Goal: Task Accomplishment & Management: Complete application form

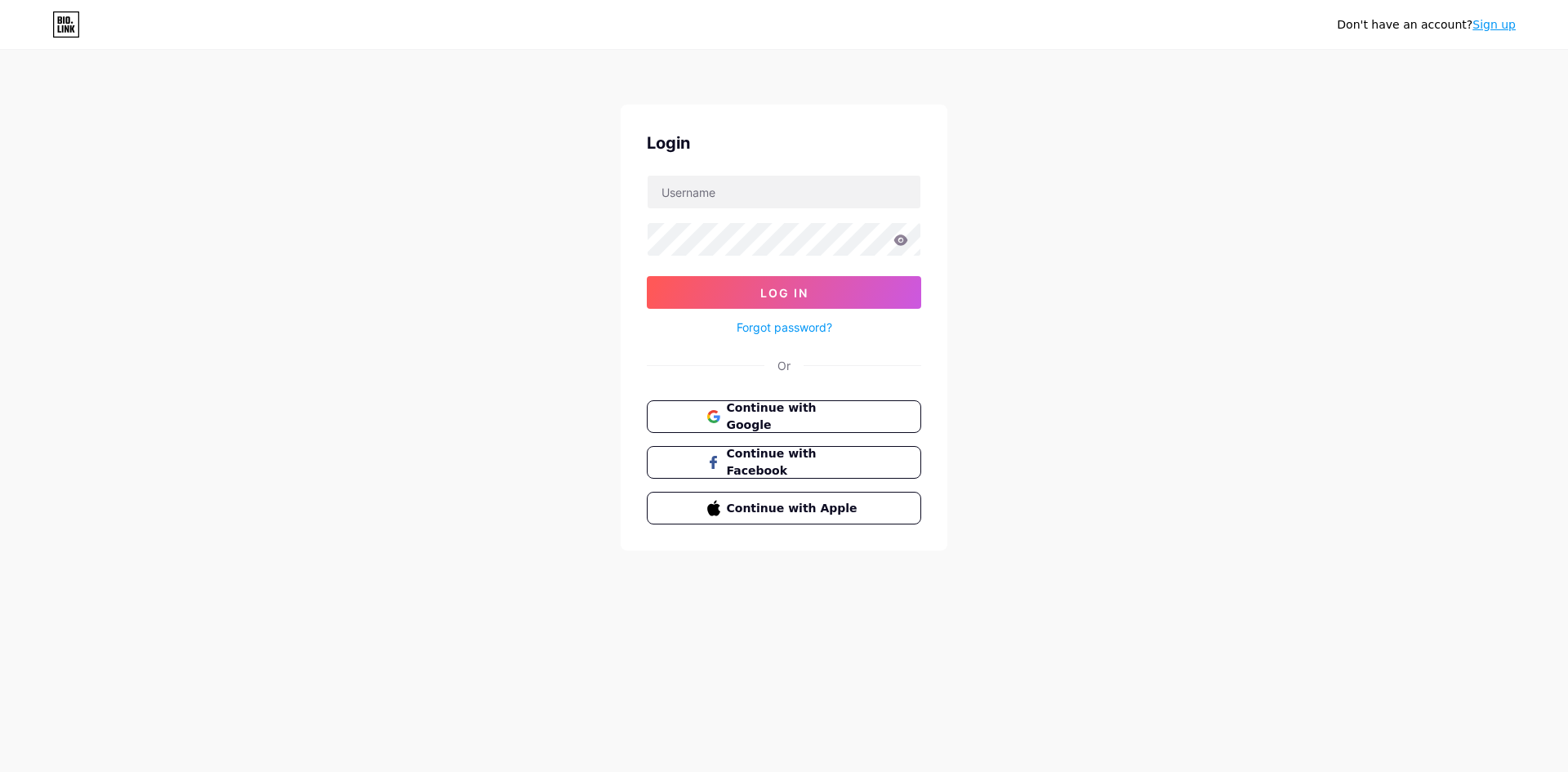
click at [784, 415] on span "Continue with Google" at bounding box center [795, 416] width 135 height 34
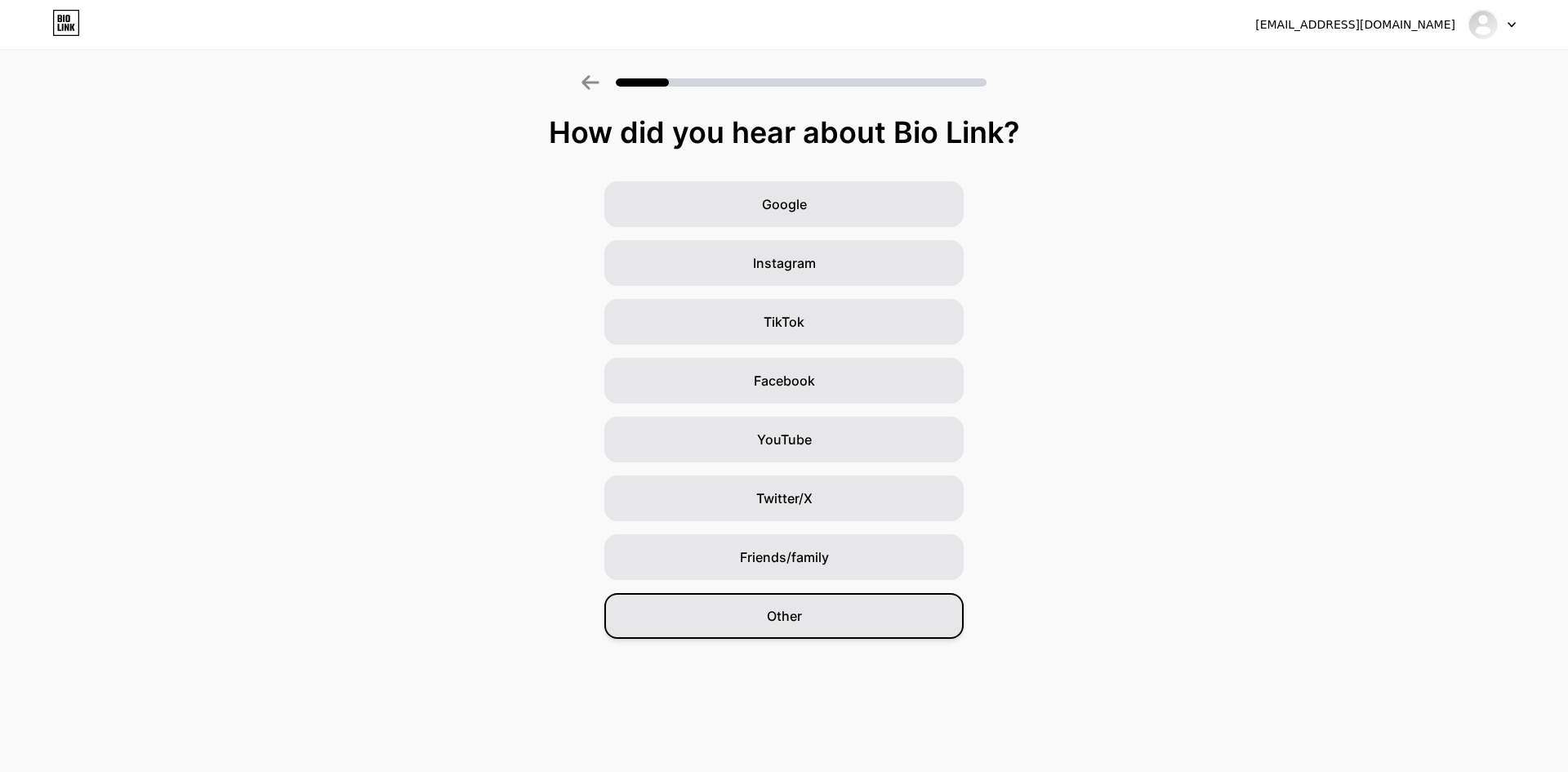
click at [827, 632] on div "Other" at bounding box center [784, 616] width 360 height 46
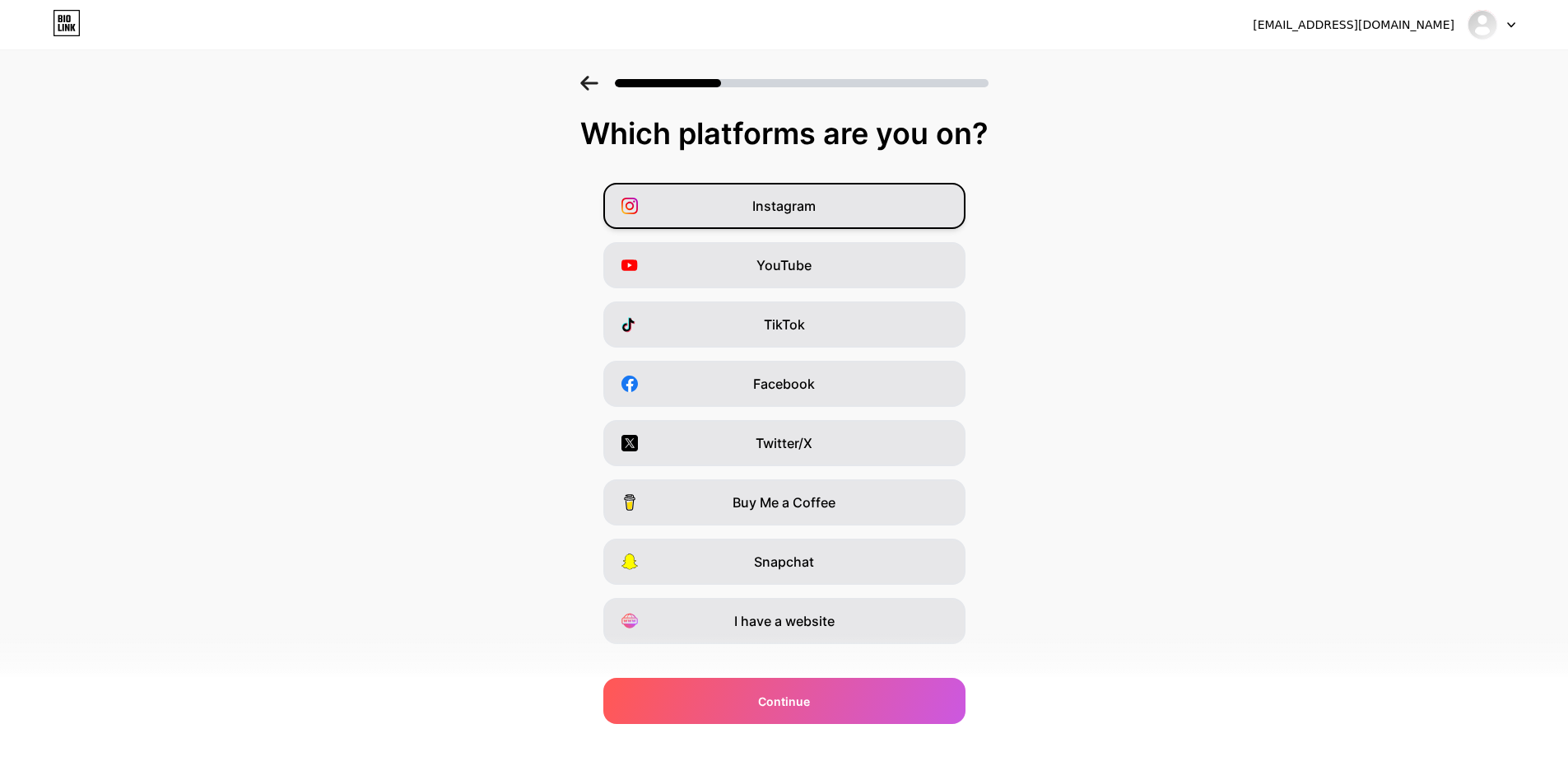
click at [813, 205] on span "Instagram" at bounding box center [784, 205] width 64 height 20
click at [846, 256] on div "YouTube" at bounding box center [784, 266] width 363 height 46
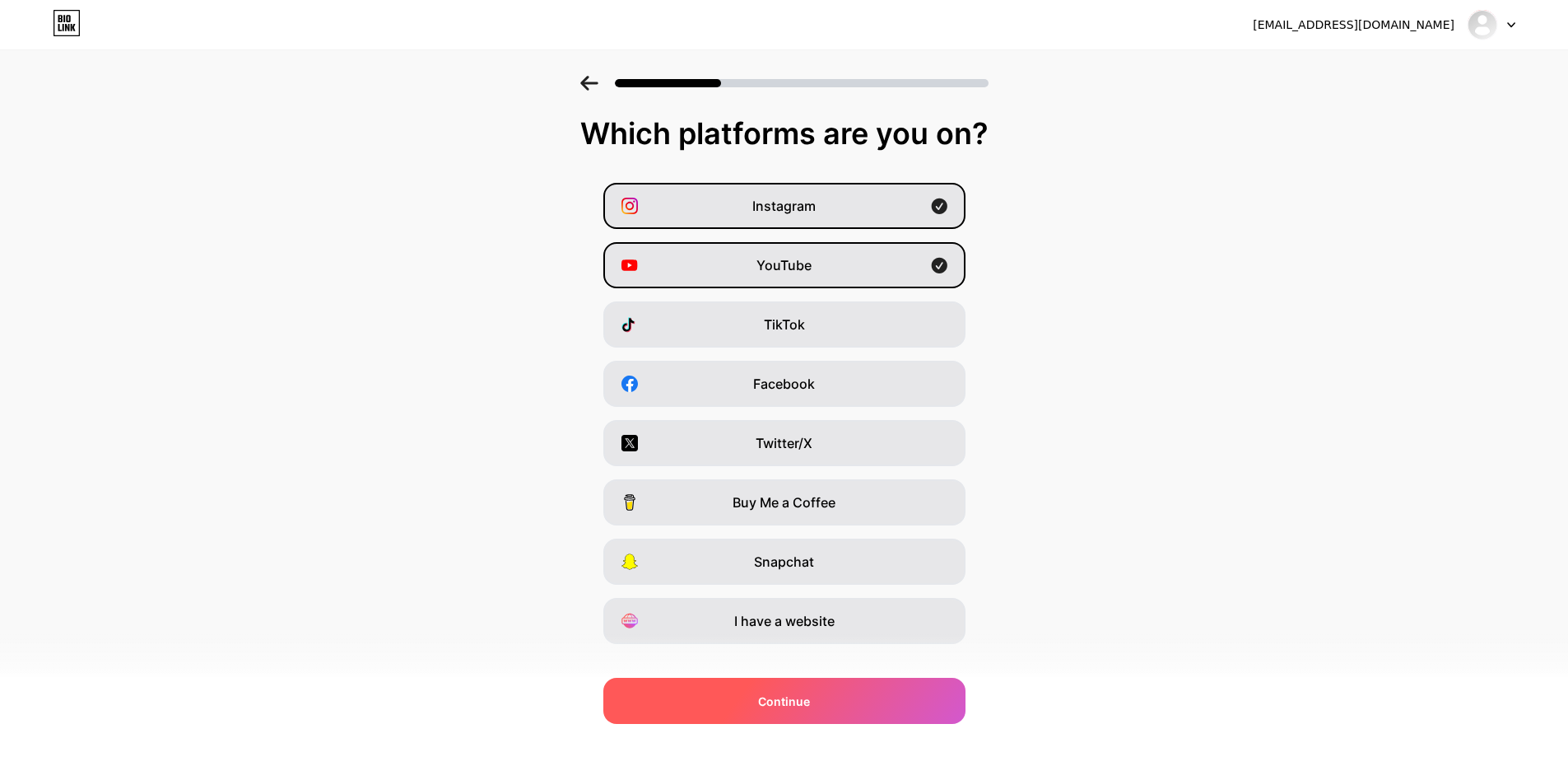
click at [833, 701] on div "Continue" at bounding box center [784, 701] width 363 height 46
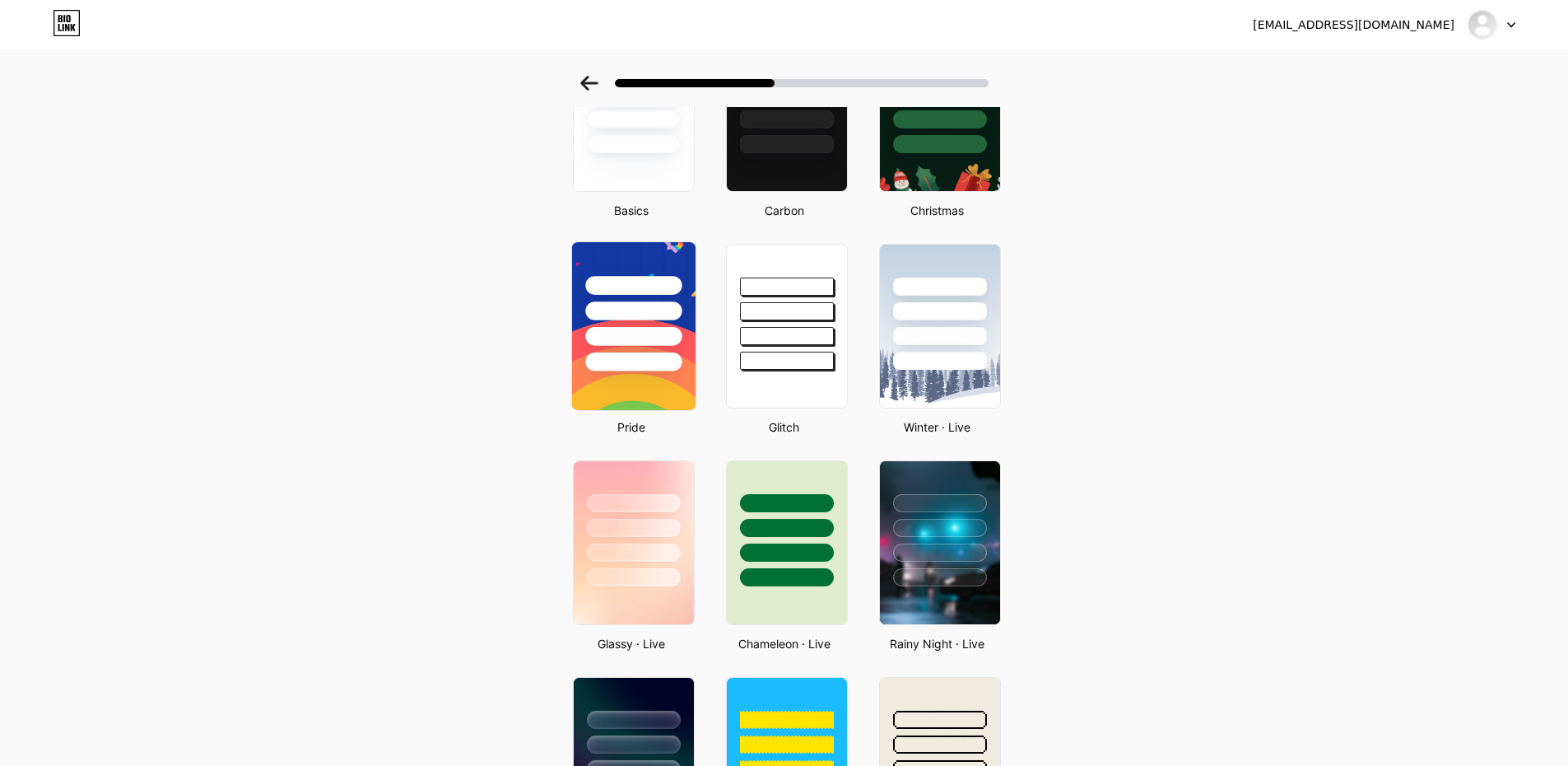
scroll to position [160, 0]
click at [630, 300] on div at bounding box center [633, 308] width 124 height 129
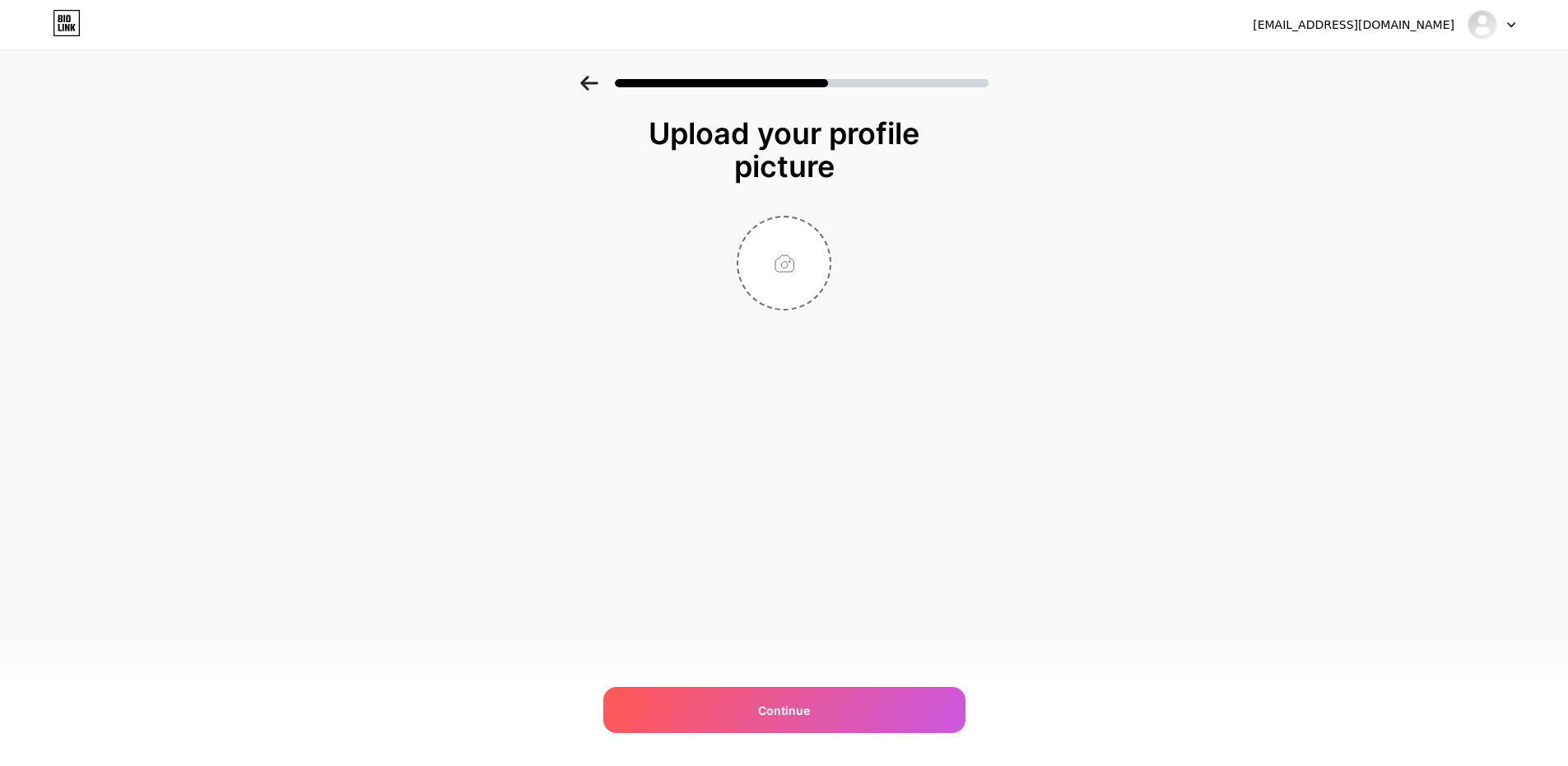
scroll to position [0, 0]
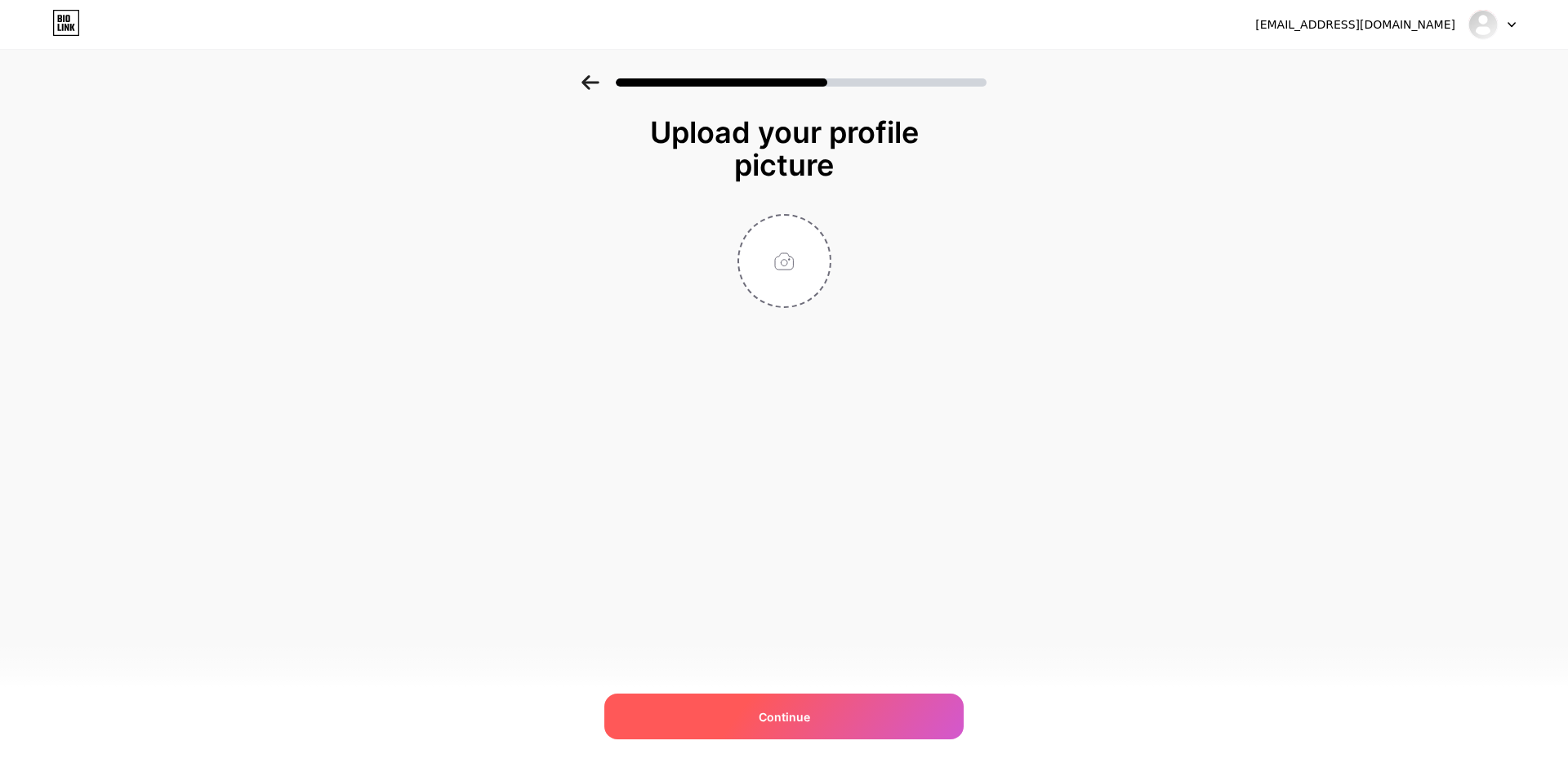
click at [877, 704] on div "Continue" at bounding box center [784, 717] width 360 height 46
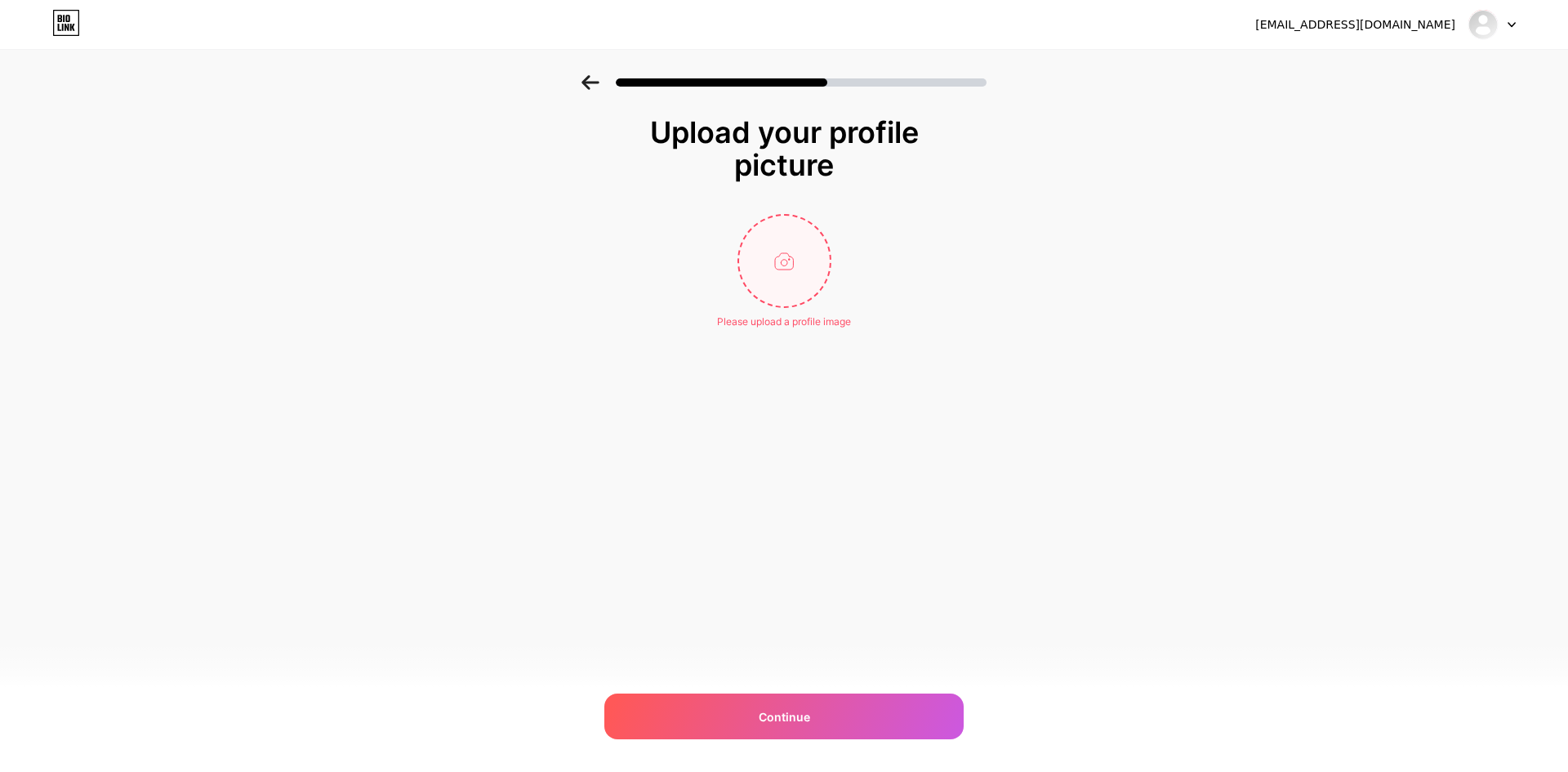
click at [783, 243] on input "file" at bounding box center [784, 261] width 90 height 90
click at [777, 270] on input "file" at bounding box center [784, 261] width 90 height 90
type input "C:\fakepath\WhatsApp Image [DATE] 11.17.59 AM.jpeg"
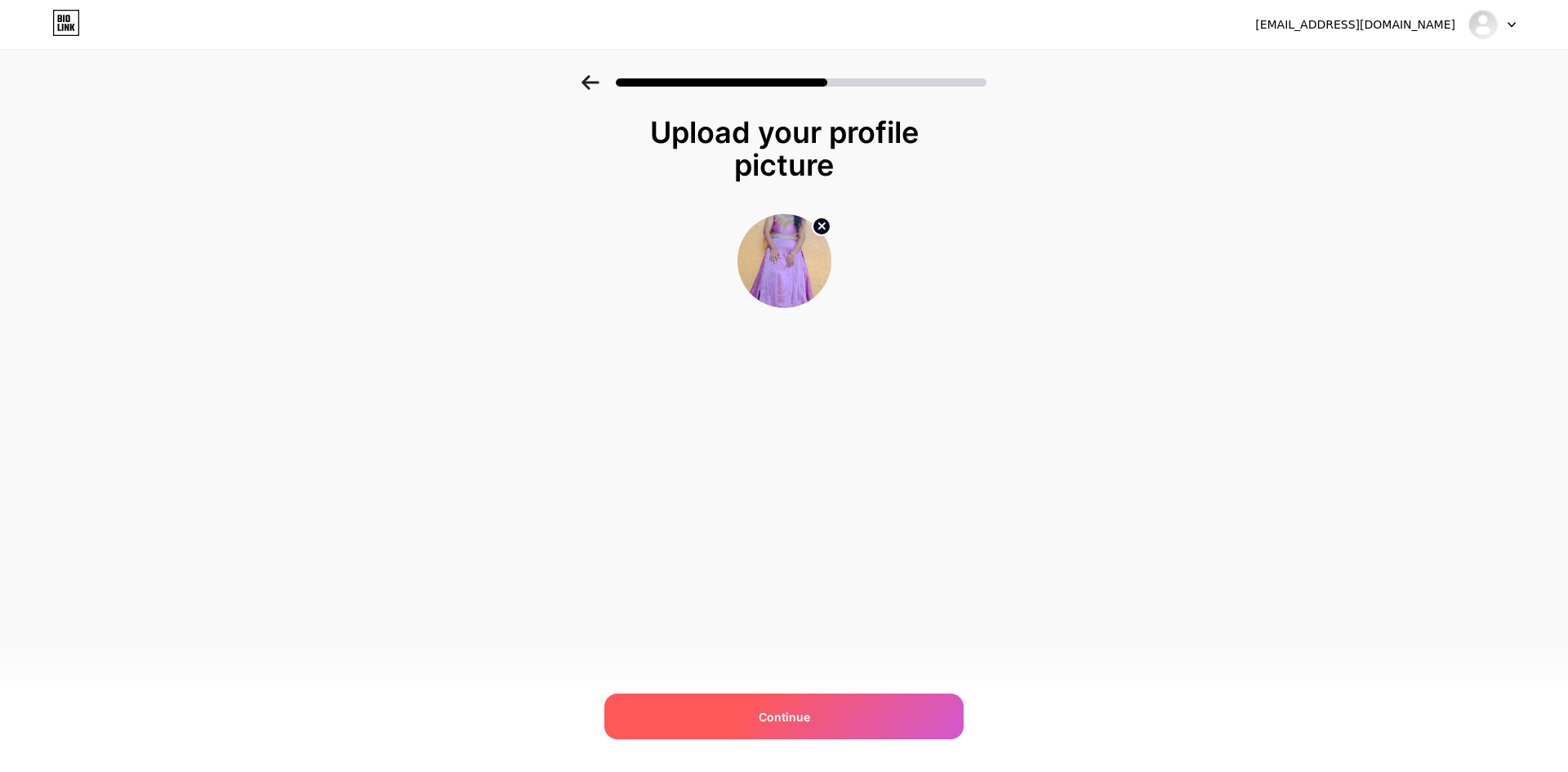
click at [848, 719] on div "Continue" at bounding box center [784, 717] width 360 height 46
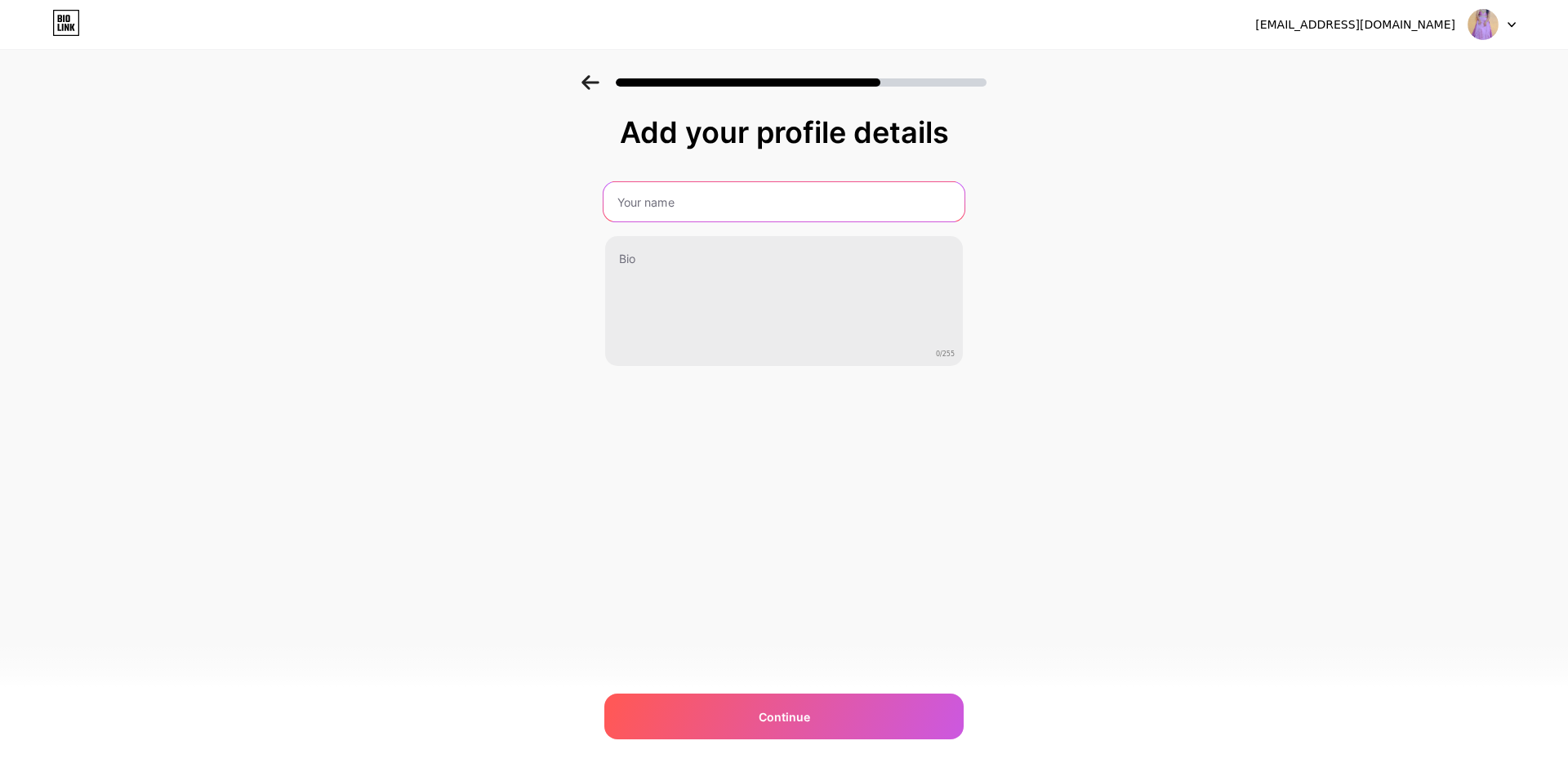
click at [724, 209] on input "text" at bounding box center [784, 202] width 361 height 39
type input "unetra"
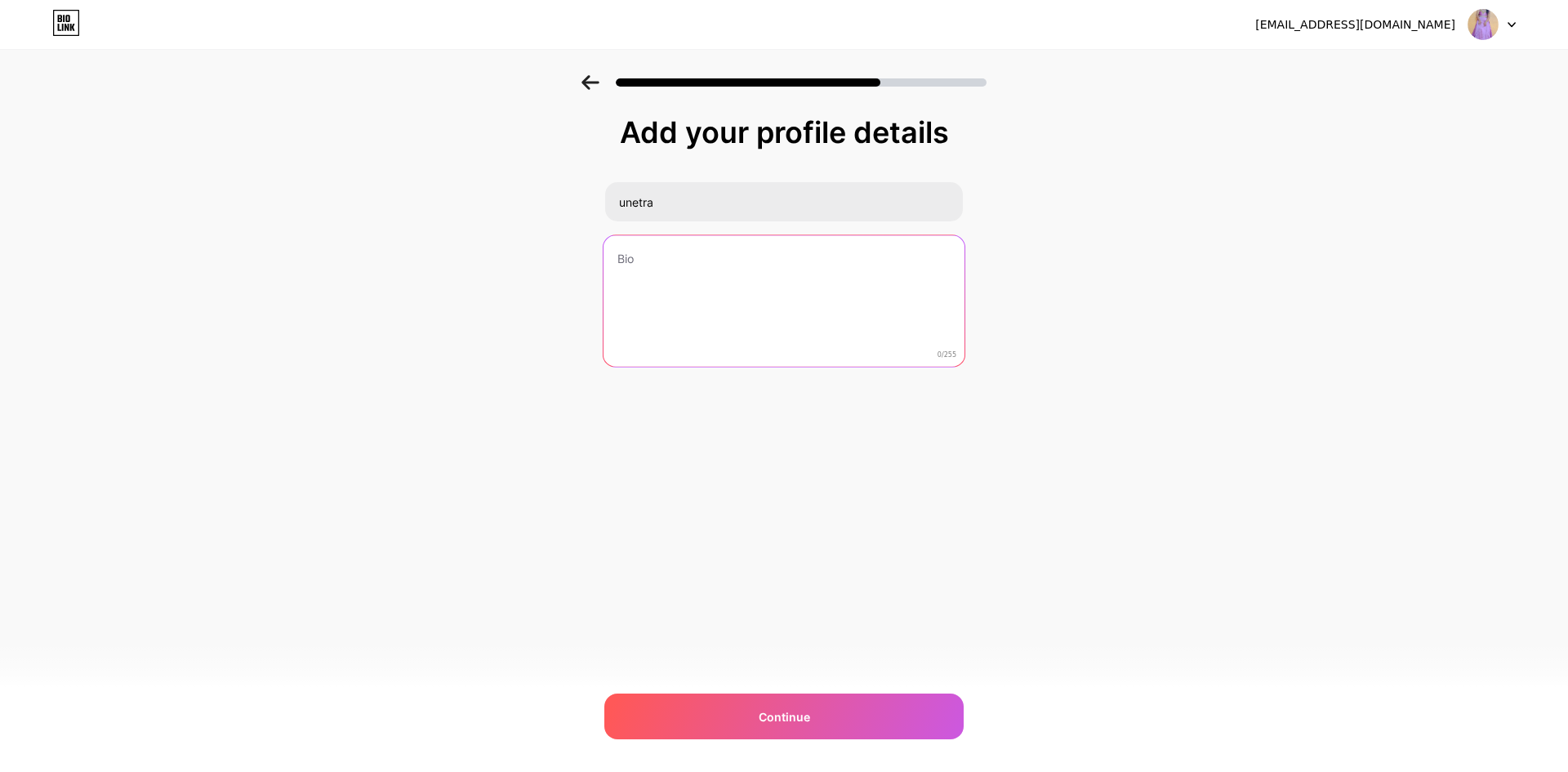
click at [715, 330] on textarea at bounding box center [784, 302] width 361 height 133
type textarea "vgvkj"
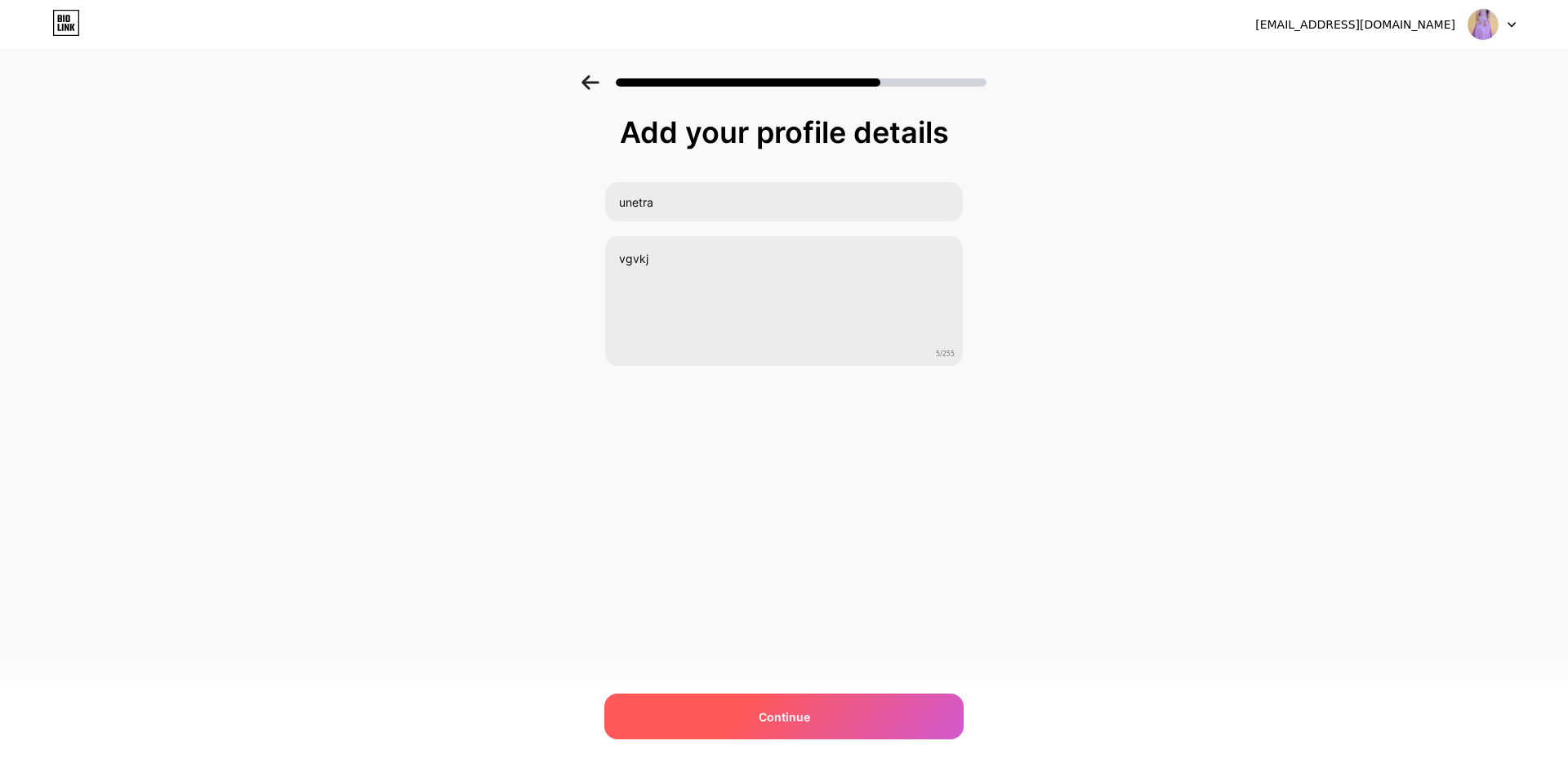
click at [825, 710] on div "Continue" at bounding box center [784, 717] width 360 height 46
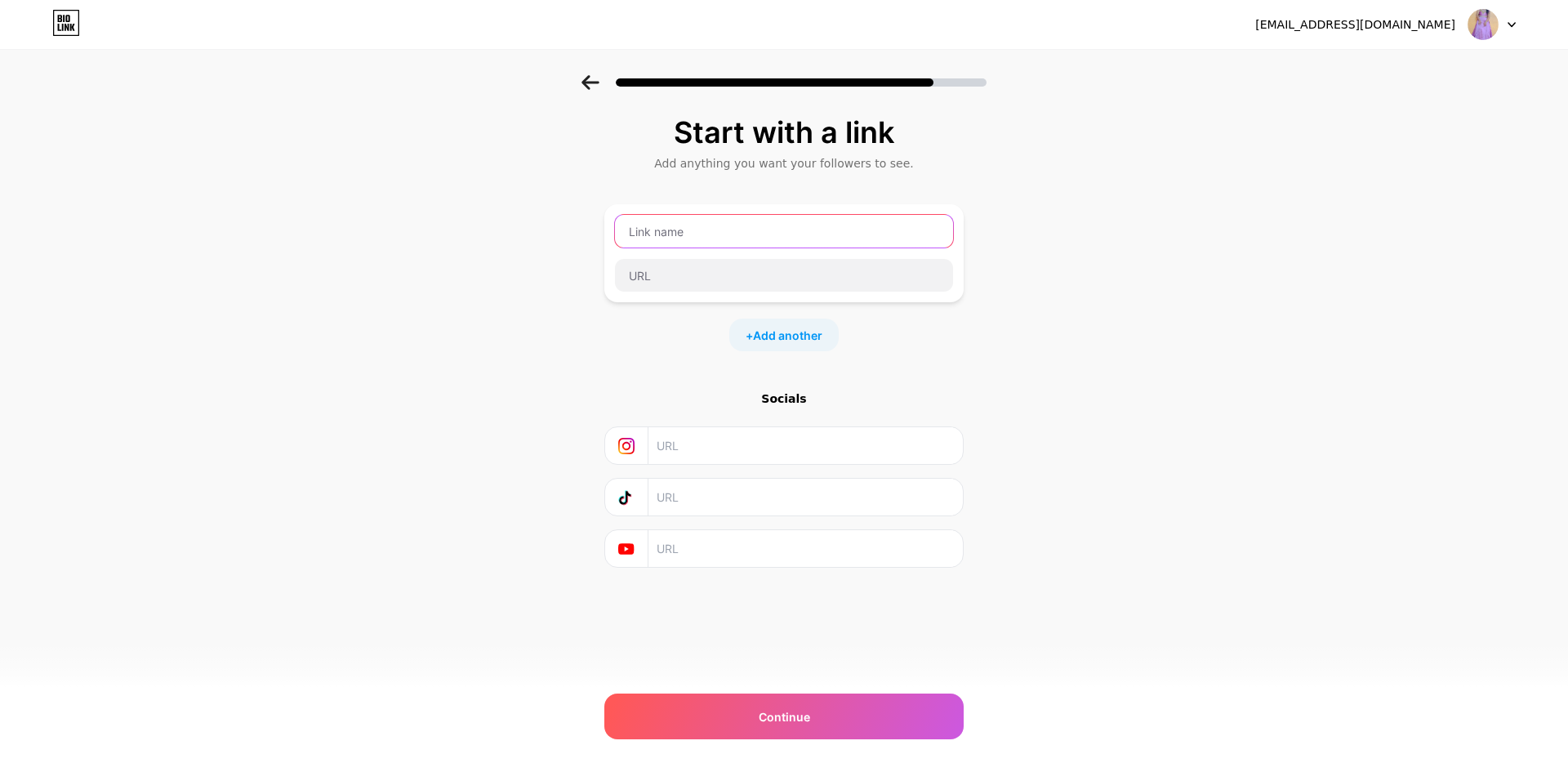
click at [715, 238] on input "text" at bounding box center [784, 231] width 338 height 32
click at [591, 81] on icon at bounding box center [590, 82] width 18 height 15
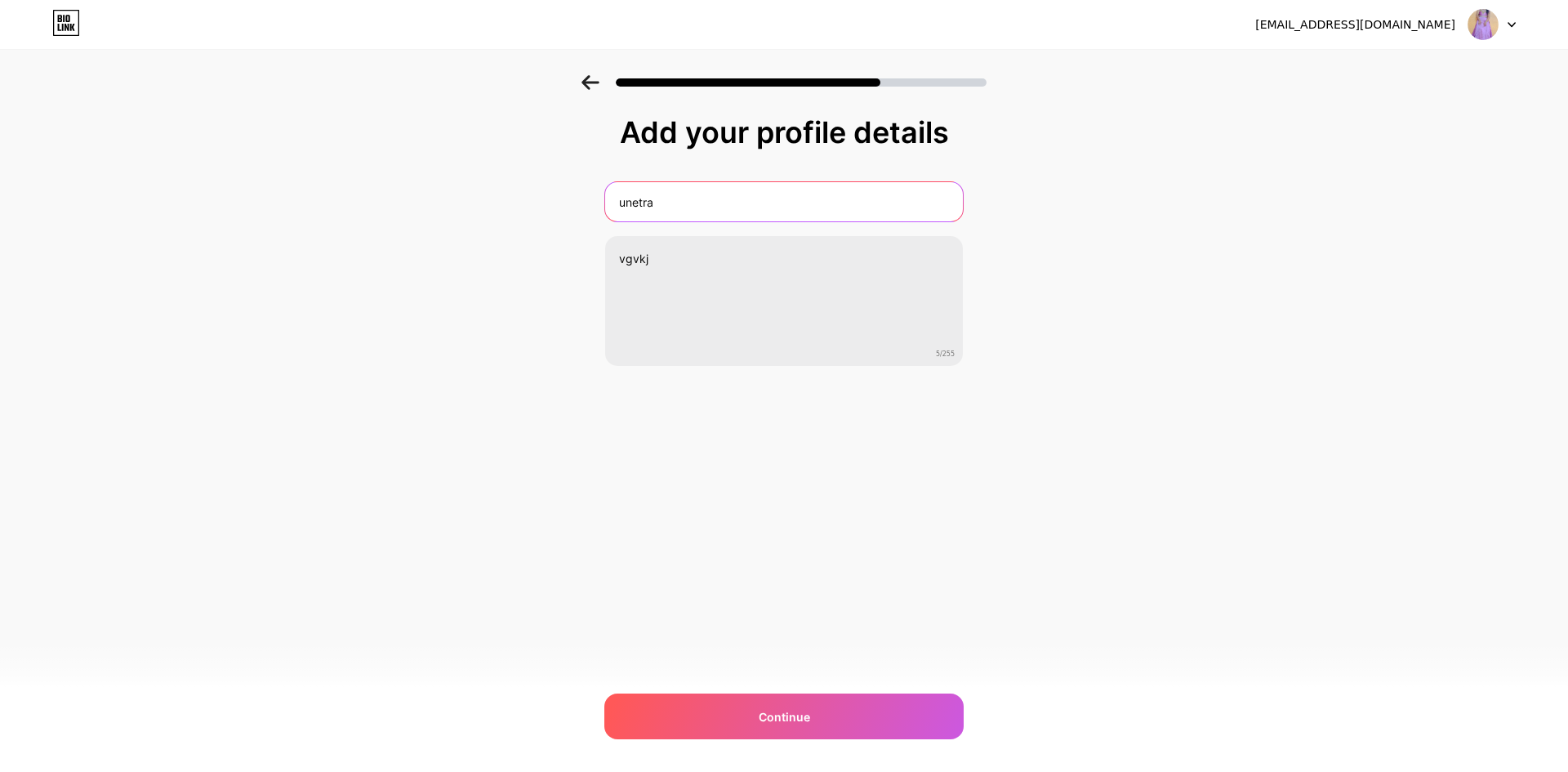
click at [722, 209] on input "unetra" at bounding box center [784, 202] width 358 height 39
drag, startPoint x: 722, startPoint y: 209, endPoint x: 569, endPoint y: 188, distance: 154.4
click at [569, 188] on div "Add your profile details unetra vgvkj 5/255 Continue Error" at bounding box center [784, 262] width 1568 height 374
click at [573, 206] on div "Add your profile details unetra vgvkj 5/255 Continue Error" at bounding box center [784, 262] width 1568 height 374
drag, startPoint x: 691, startPoint y: 194, endPoint x: 559, endPoint y: 188, distance: 132.1
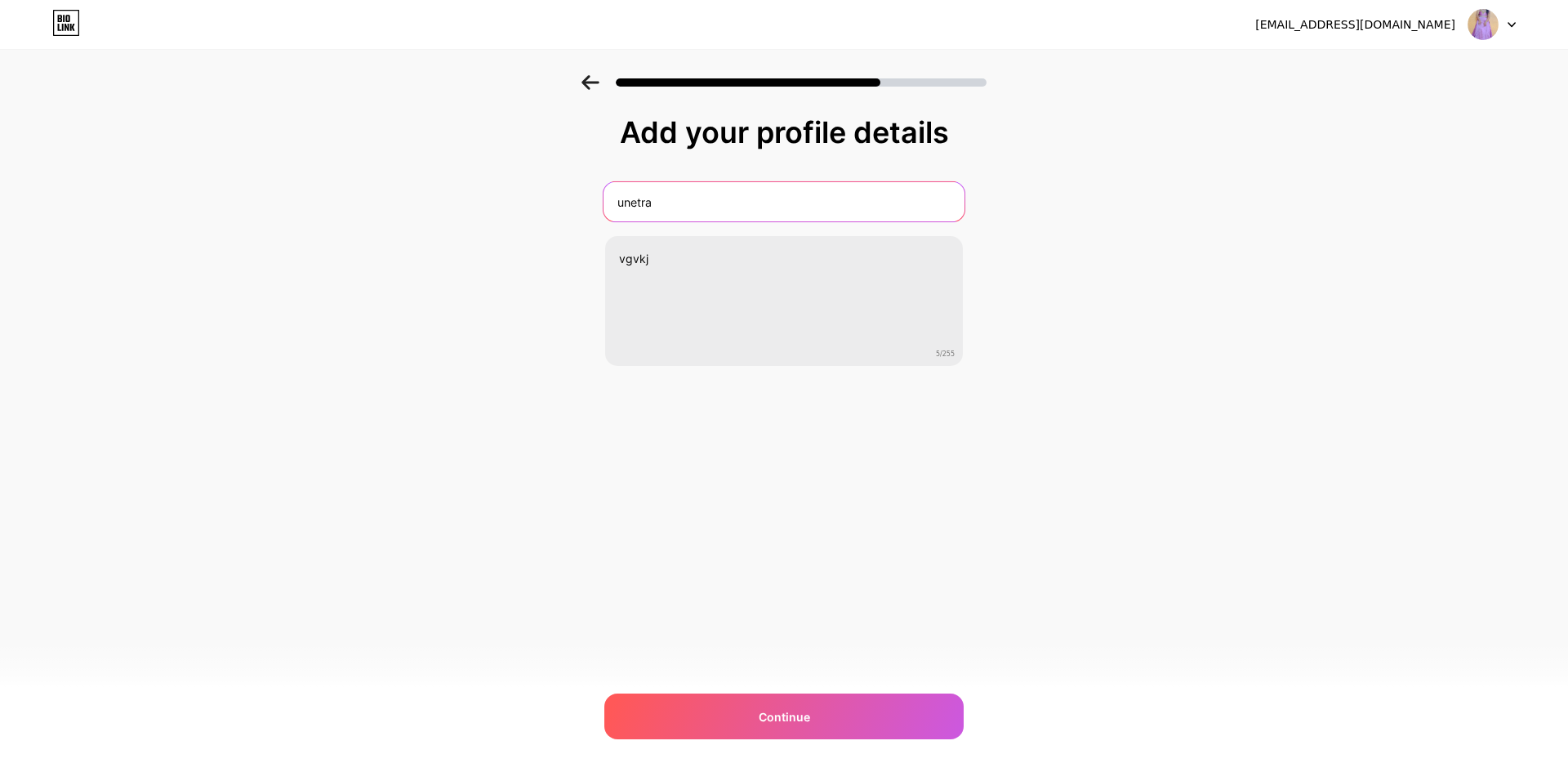
click at [559, 188] on div "Add your profile details unetra vgvkj 5/255 Continue Error" at bounding box center [784, 262] width 1568 height 374
click at [698, 207] on input "text" at bounding box center [784, 202] width 361 height 39
click at [652, 204] on input "text" at bounding box center [784, 202] width 361 height 39
type input "Durgasaarthi"
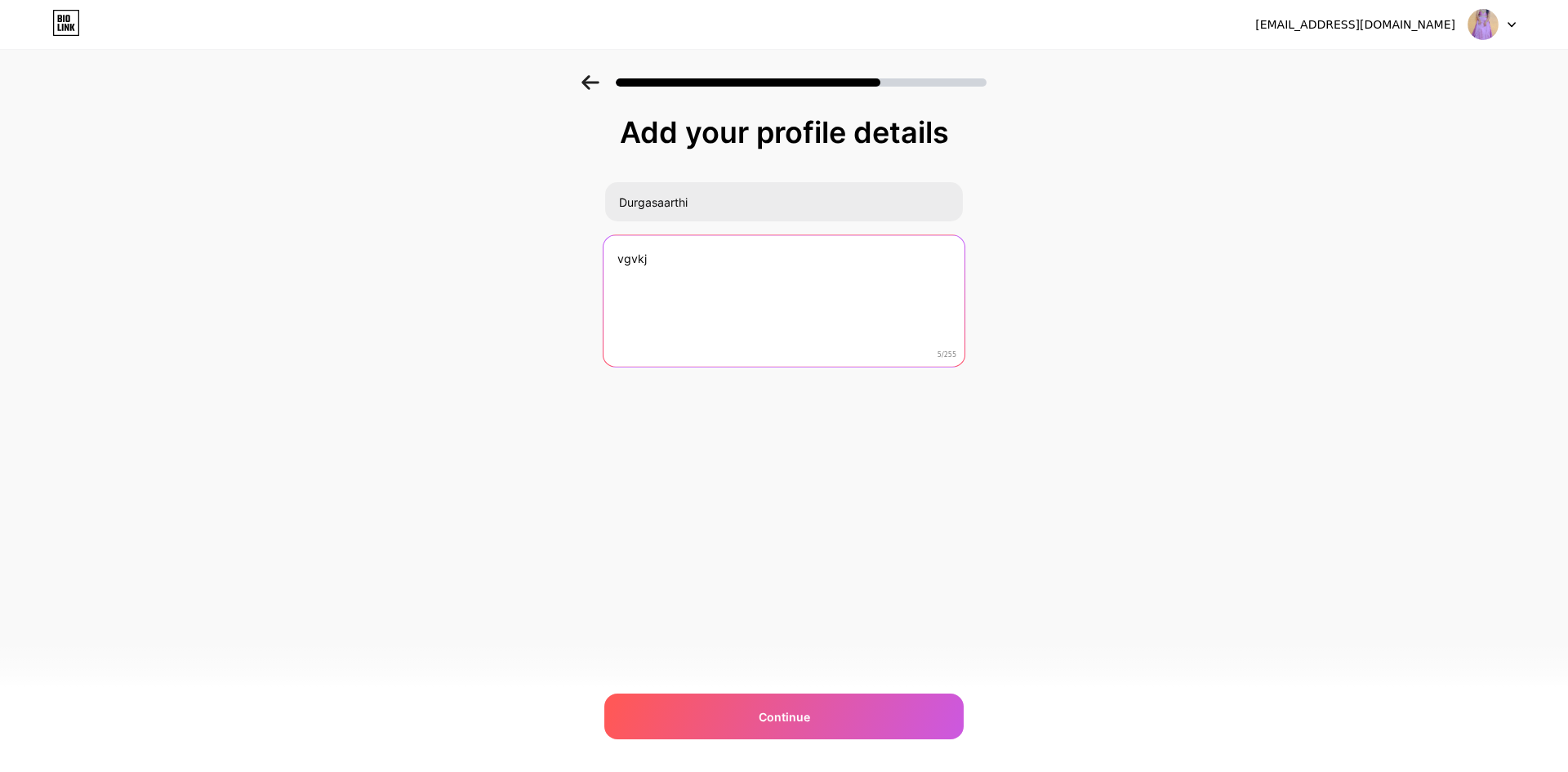
drag, startPoint x: 709, startPoint y: 264, endPoint x: 558, endPoint y: 258, distance: 151.1
click at [558, 258] on div "Add your profile details Durgasaarthi vgvkj 5/255 Continue Error" at bounding box center [784, 262] width 1568 height 374
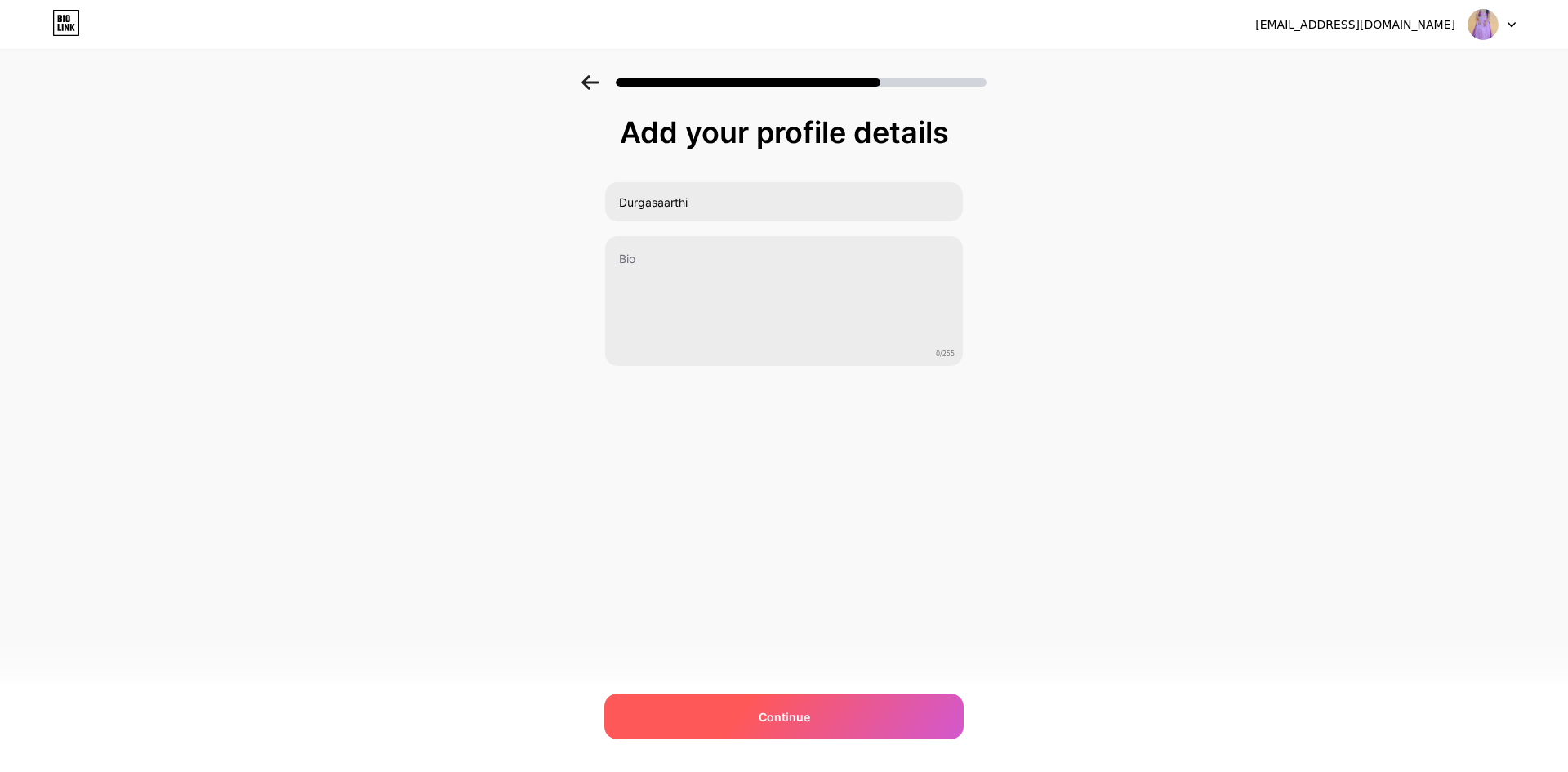
click at [777, 718] on span "Continue" at bounding box center [784, 717] width 51 height 17
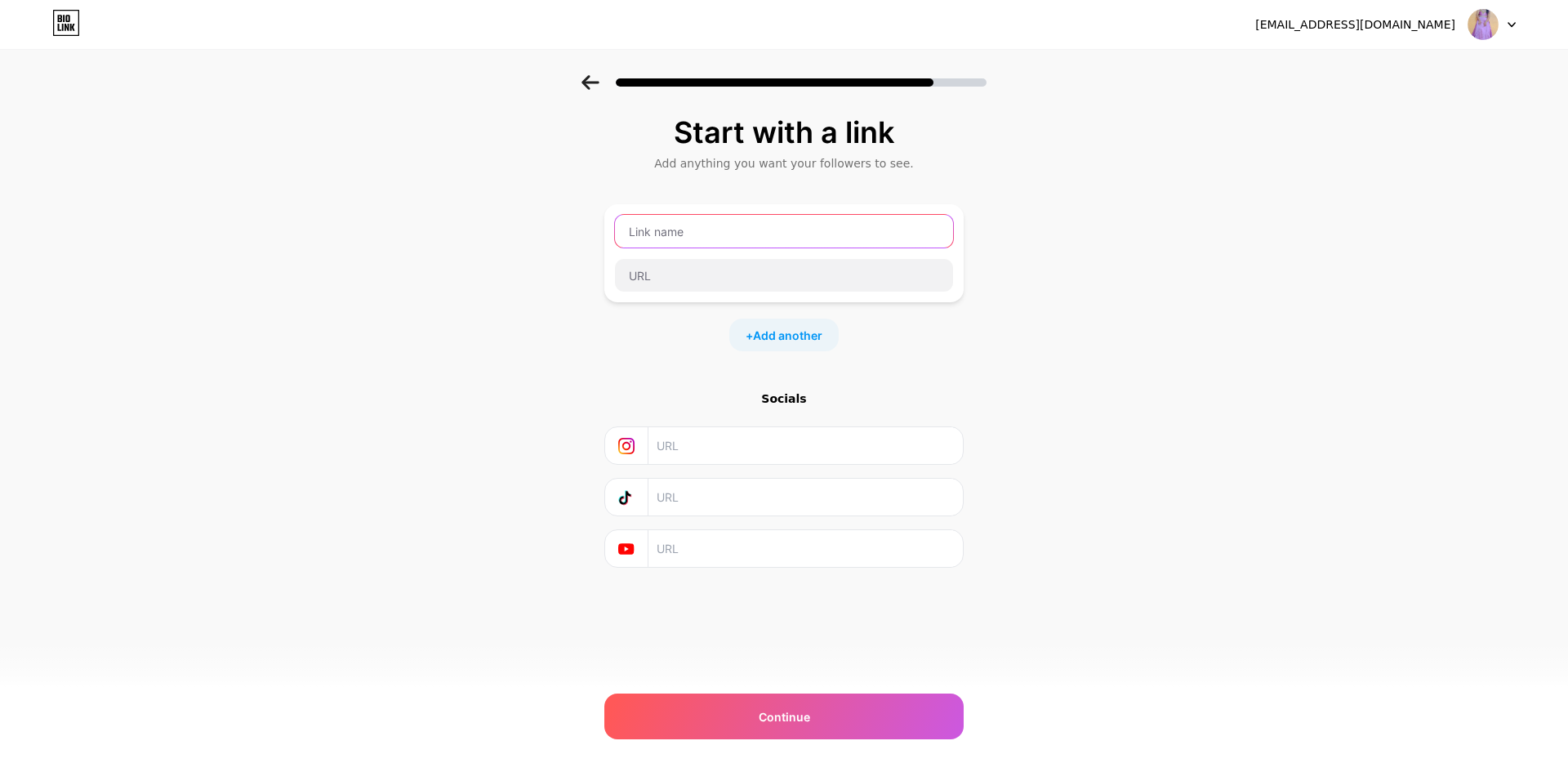
click at [716, 233] on input "text" at bounding box center [784, 231] width 338 height 32
click at [661, 231] on input "[PERSON_NAME]" at bounding box center [784, 231] width 338 height 32
type input "Durgasaarthi"
click at [671, 279] on input "text" at bounding box center [784, 276] width 338 height 32
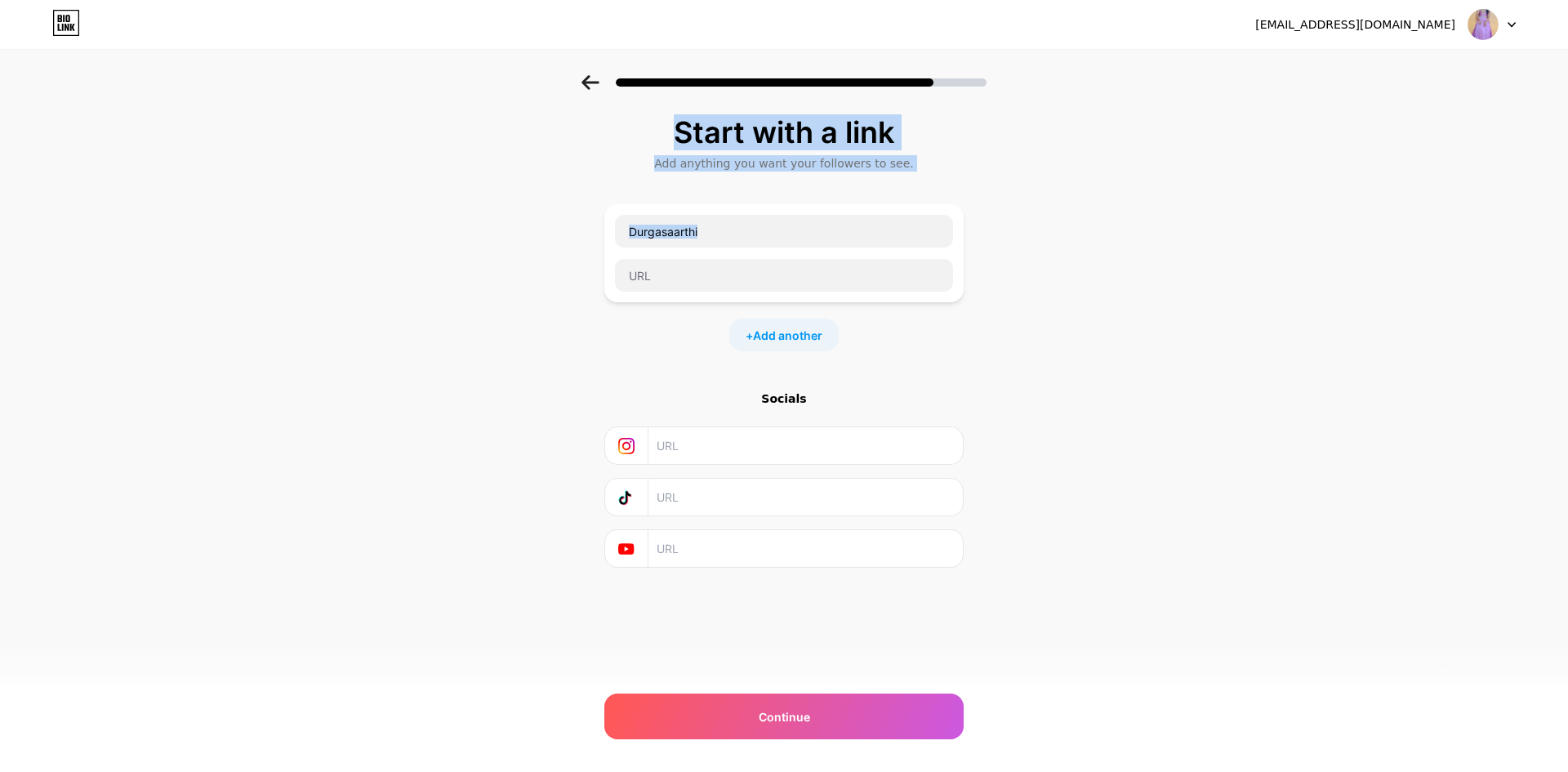
drag, startPoint x: 652, startPoint y: 108, endPoint x: 772, endPoint y: 293, distance: 220.5
click at [772, 293] on div "Start with a link Add anything you want your followers to see. Durgasaarthi + A…" at bounding box center [784, 362] width 1568 height 574
copy div "Start with a link Add anything you want your followers to see."
paste input "text"
click at [710, 231] on input "Durgasaarthi" at bounding box center [784, 231] width 338 height 32
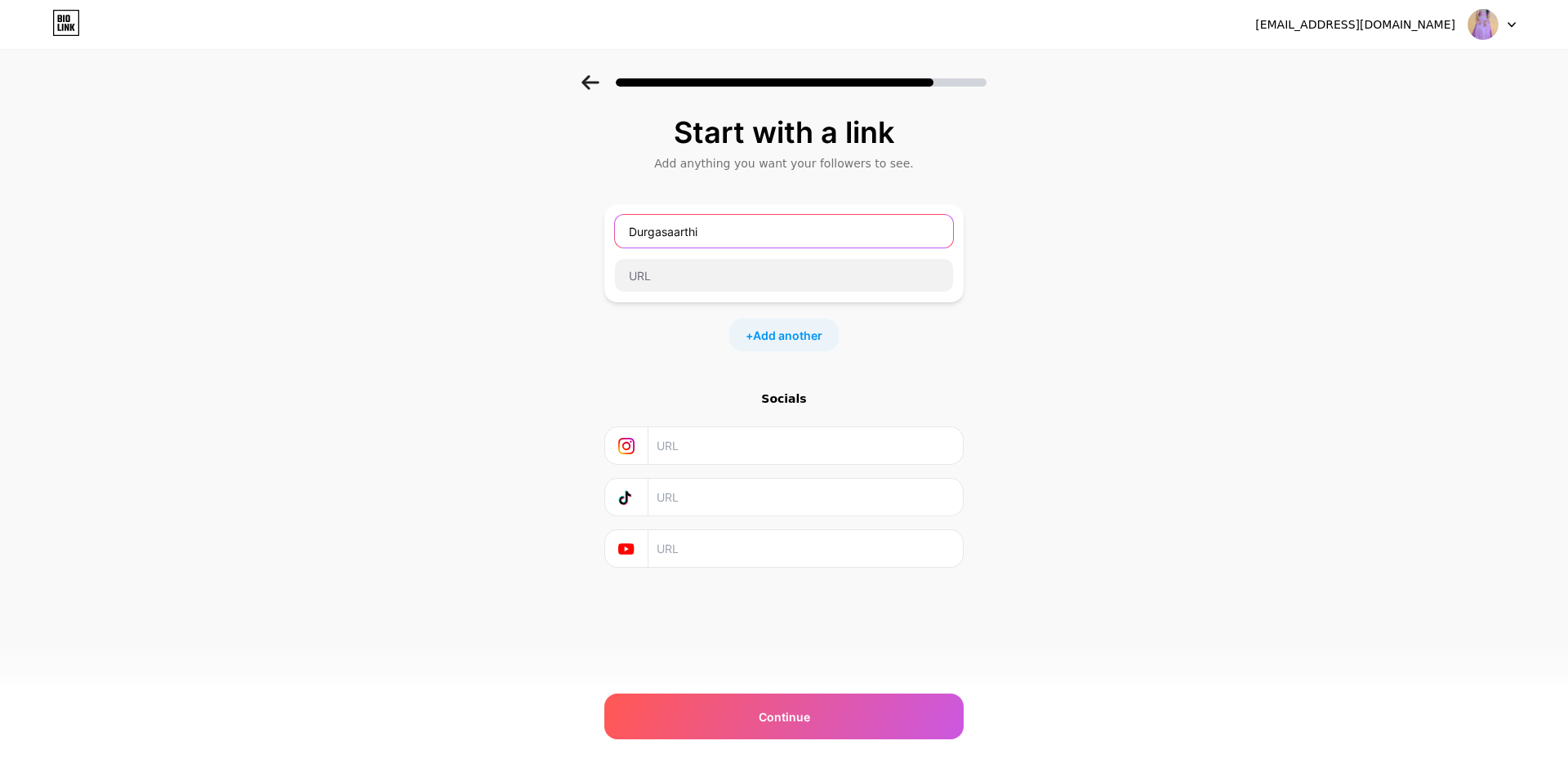
click at [710, 231] on input "Durgasaarthi" at bounding box center [784, 231] width 338 height 32
paste input "🌸 ₹501 Monthly Seva"
type input "🌸 ₹501 Monthly Seva"
click at [703, 287] on input "text" at bounding box center [784, 276] width 338 height 32
paste input "[URL][DOMAIN_NAME]"
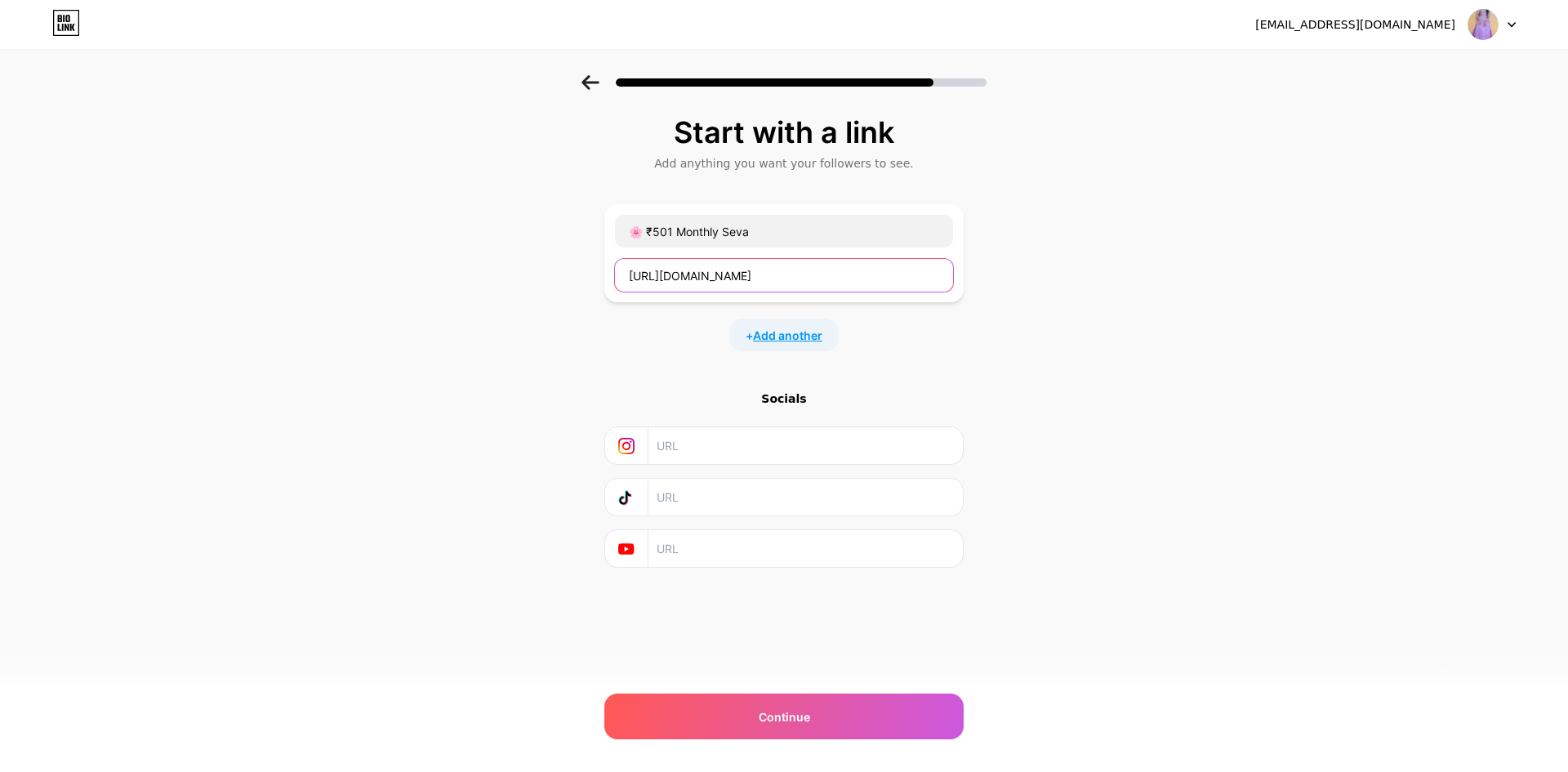
type input "[URL][DOMAIN_NAME]"
click at [789, 336] on span "Add another" at bounding box center [787, 335] width 69 height 17
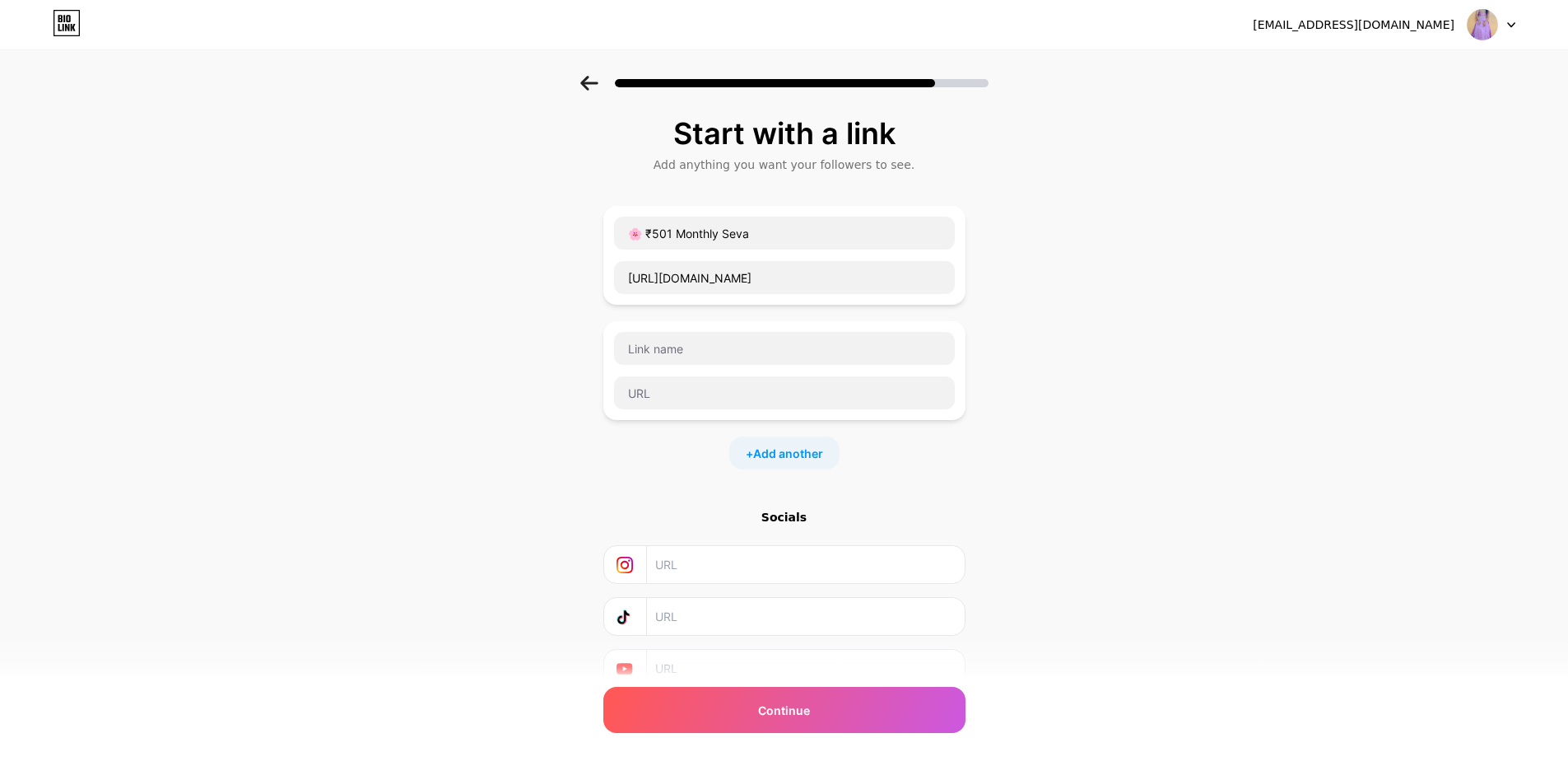
click at [596, 84] on icon at bounding box center [589, 83] width 17 height 15
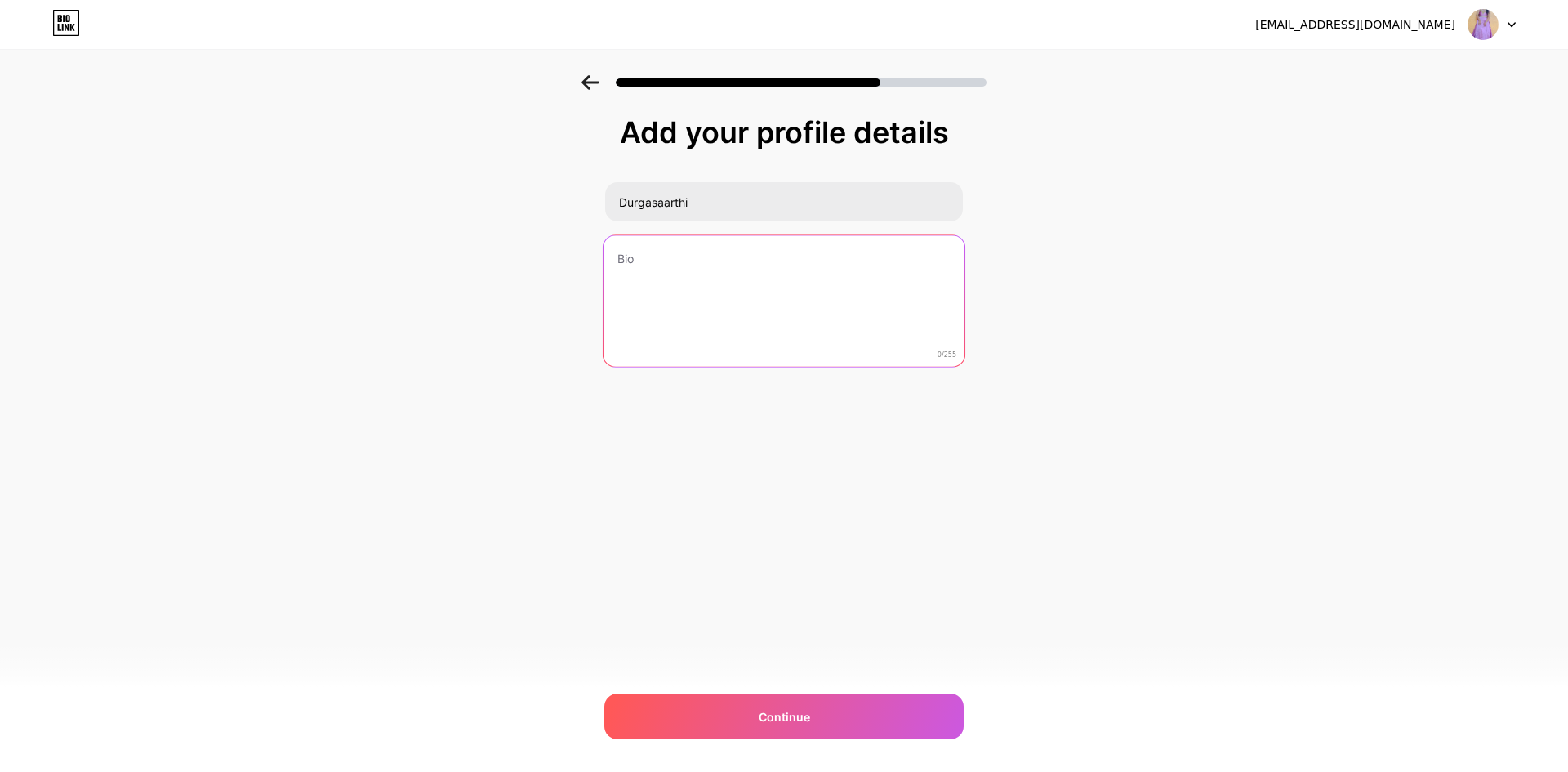
click at [690, 291] on textarea at bounding box center [784, 302] width 361 height 133
click at [686, 300] on textarea at bounding box center [784, 302] width 361 height 133
paste textarea "Be part of a divine mission — to build a [DEMOGRAPHIC_DATA] for [DEMOGRAPHIC_DA…"
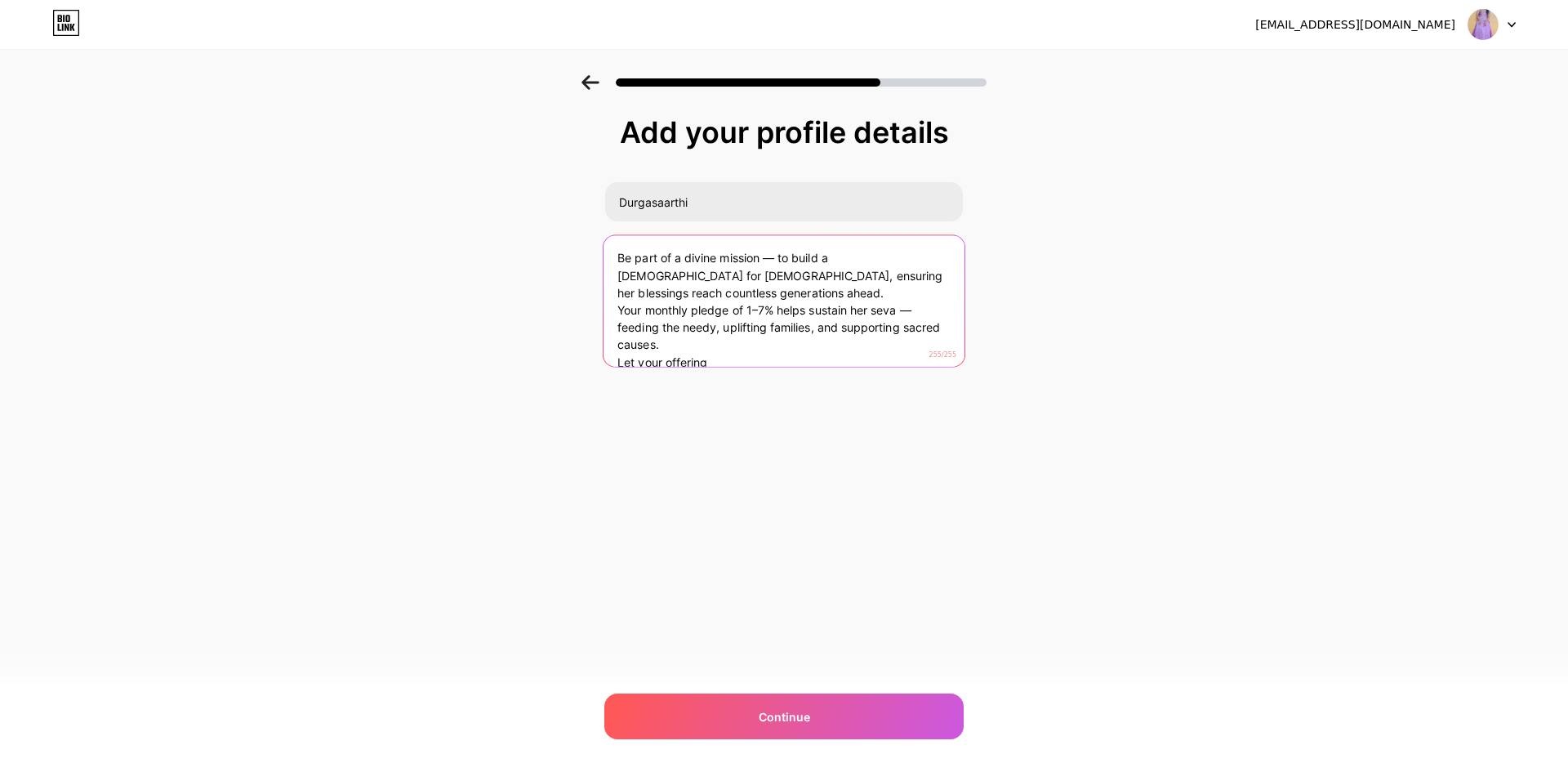
click at [916, 259] on textarea "Be part of a divine mission — to build a [DEMOGRAPHIC_DATA] for [DEMOGRAPHIC_DA…" at bounding box center [784, 302] width 361 height 133
click at [926, 277] on textarea "Be part of a divine mission — to build a [DEMOGRAPHIC_DATA] for [DEMOGRAPHIC_DA…" at bounding box center [784, 302] width 361 height 133
click at [917, 263] on textarea "Be part of a divine mission — to build a [DEMOGRAPHIC_DATA] for [DEMOGRAPHIC_DA…" at bounding box center [784, 302] width 361 height 133
click at [942, 262] on textarea "Be part of a divine mission — to build a [DEMOGRAPHIC_DATA] for [DEMOGRAPHIC_DA…" at bounding box center [784, 302] width 361 height 133
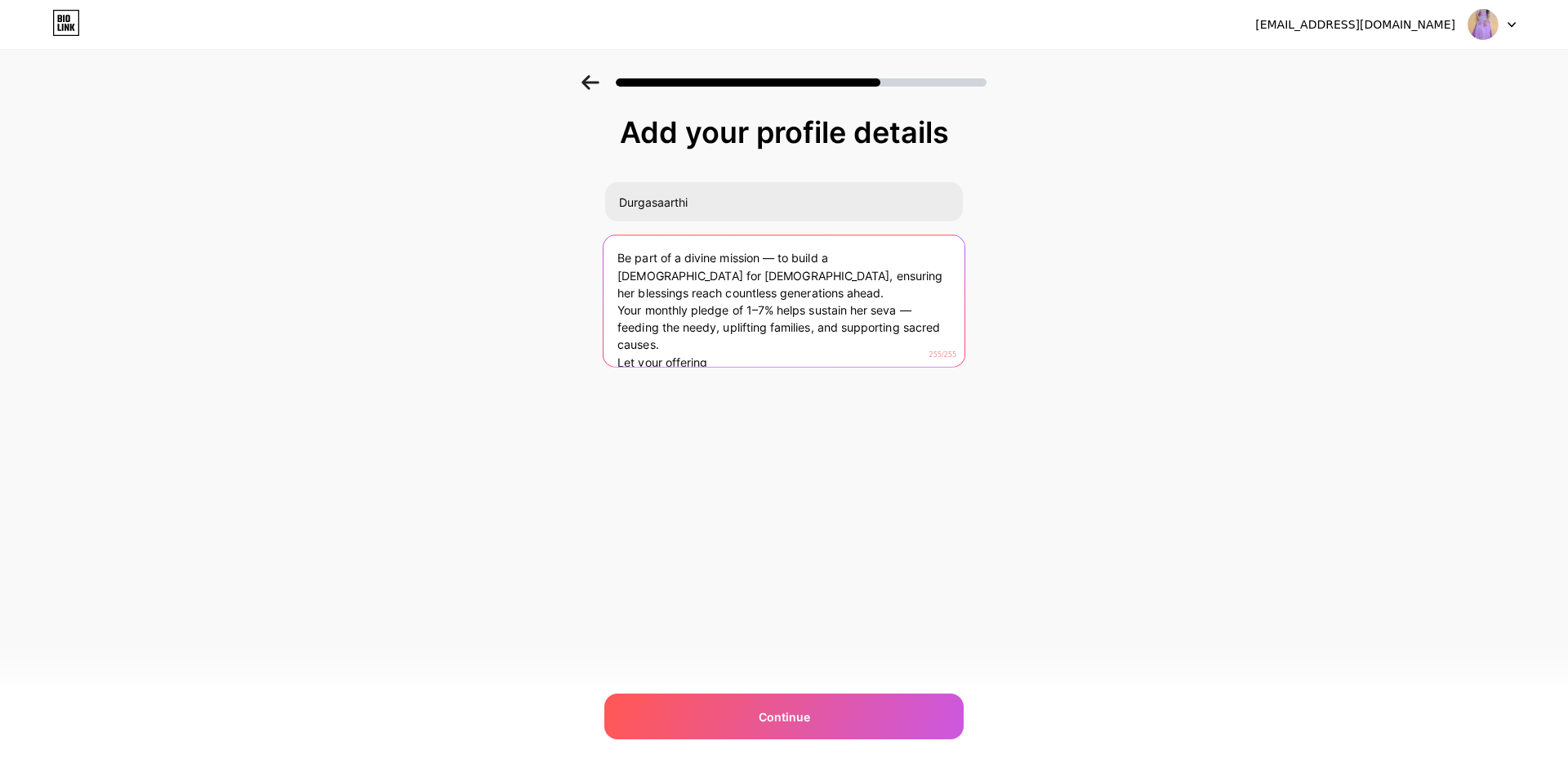
drag, startPoint x: 719, startPoint y: 346, endPoint x: 597, endPoint y: 350, distance: 122.1
click at [597, 350] on div "Add your profile details Durgasaarthi Be part of a divine mission — to build a …" at bounding box center [784, 262] width 1568 height 374
type textarea "Be part of a divine mission — to build a [DEMOGRAPHIC_DATA] for [DEMOGRAPHIC_DA…"
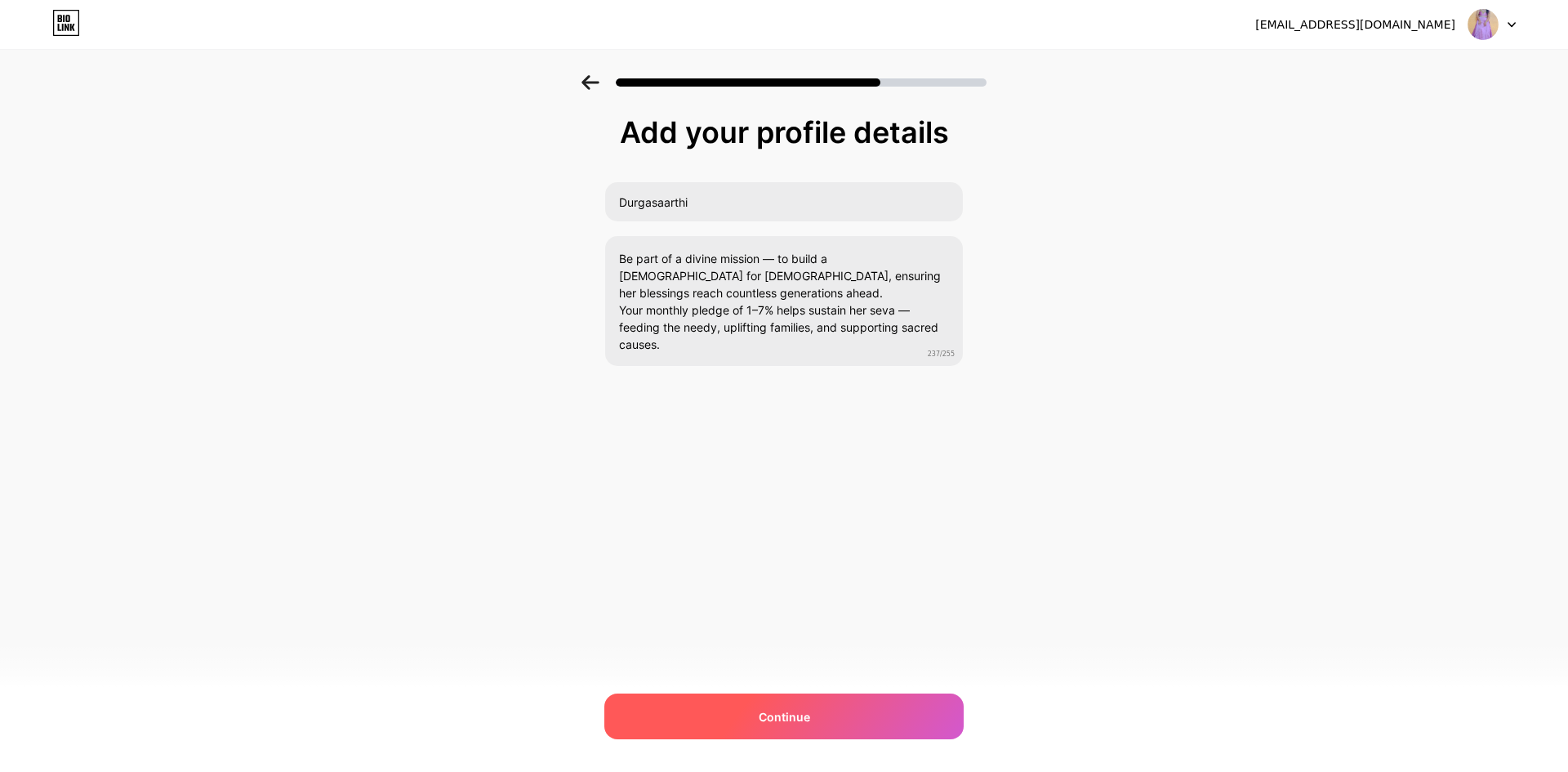
drag, startPoint x: 803, startPoint y: 745, endPoint x: 808, endPoint y: 734, distance: 12.1
click at [803, 744] on div "[EMAIL_ADDRESS][DOMAIN_NAME] Logout Link Copied Add your profile details Durgas…" at bounding box center [784, 386] width 1568 height 772
click at [817, 723] on div "Continue" at bounding box center [784, 717] width 360 height 46
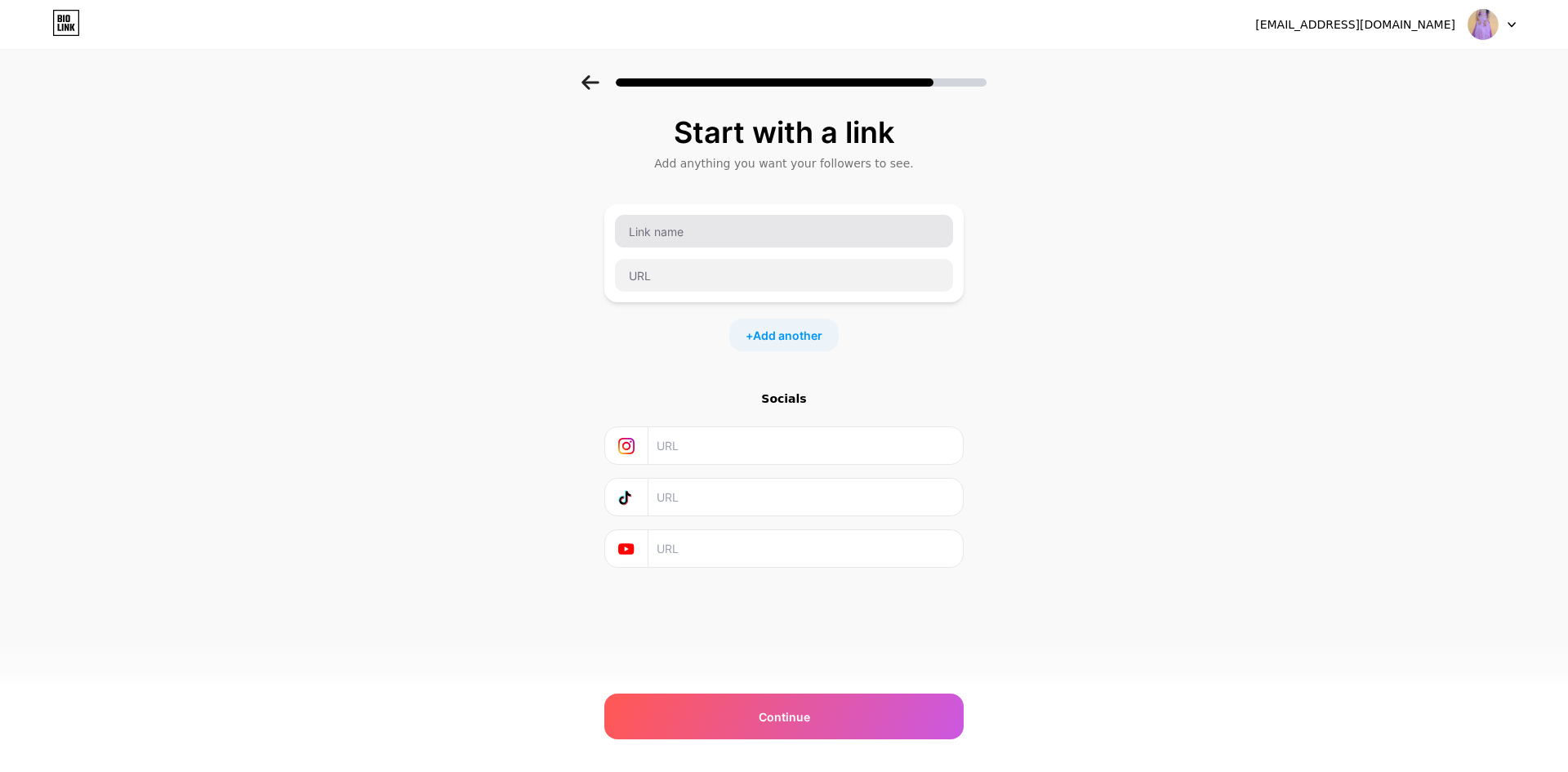
click at [735, 217] on div at bounding box center [784, 252] width 360 height 98
click at [732, 222] on input "text" at bounding box center [784, 231] width 338 height 32
paste input "🌸 ₹501 Monthly Seva"
type input "🌸 ₹501 Monthly Seva"
click at [654, 261] on input "text" at bounding box center [784, 276] width 338 height 32
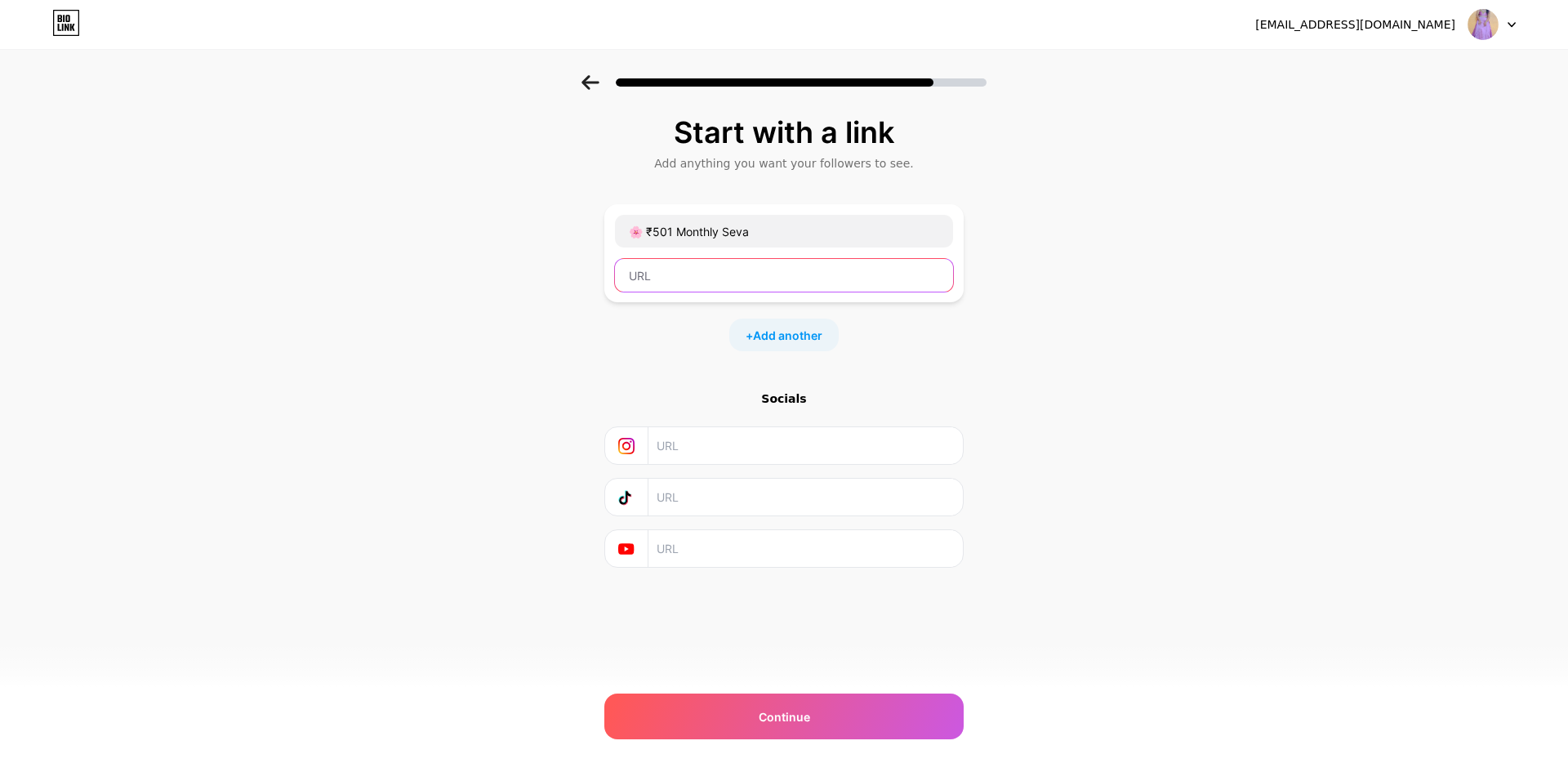
click at [778, 289] on input "text" at bounding box center [784, 276] width 338 height 32
paste input "[URL][DOMAIN_NAME]"
type input "[URL][DOMAIN_NAME]"
click at [768, 340] on span "Add another" at bounding box center [787, 335] width 69 height 17
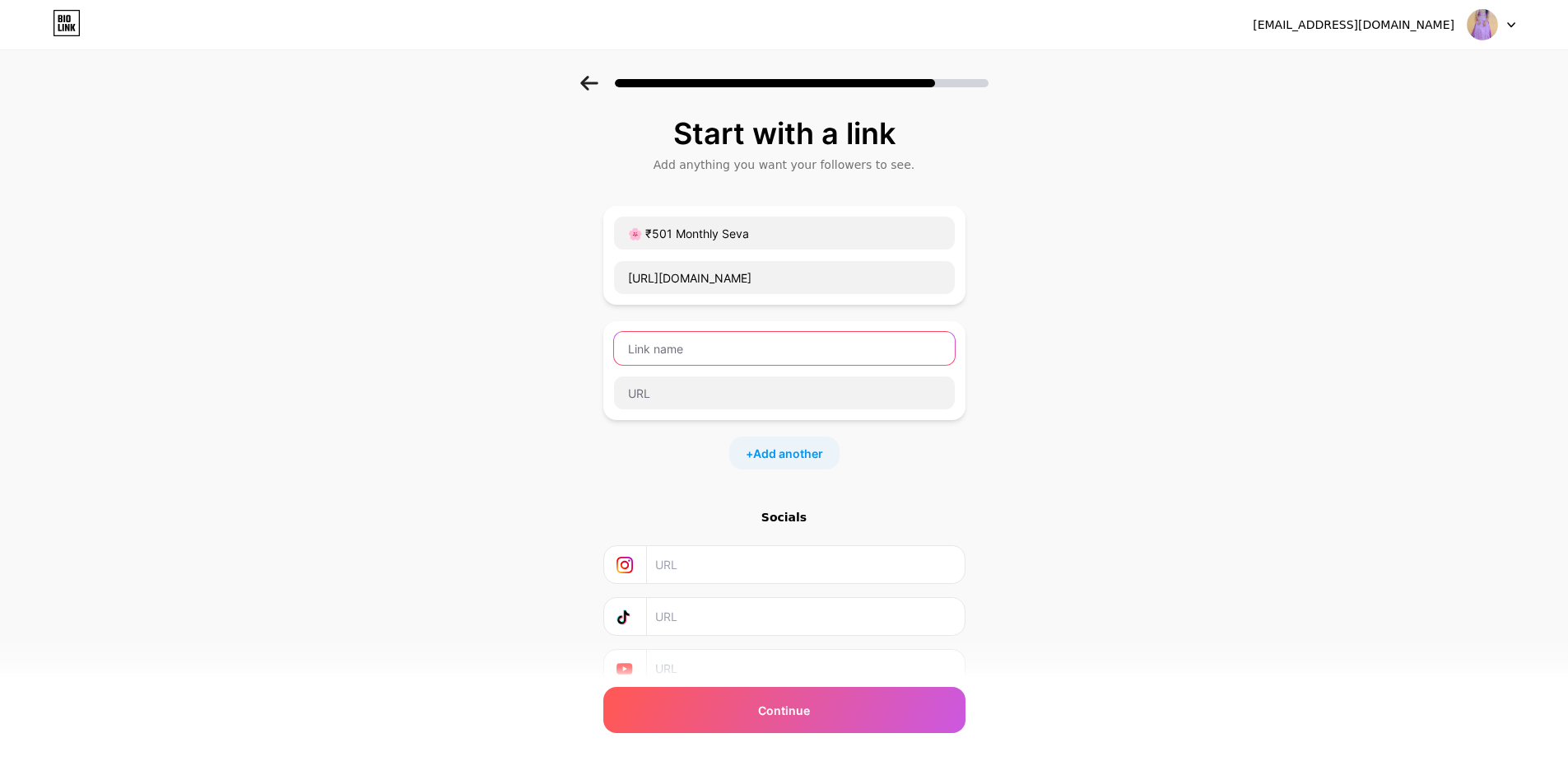
click at [669, 353] on input "text" at bounding box center [784, 348] width 341 height 33
paste input "🌸 ₹1001 Monthly Seva"
type input "🌸 ₹1001 Monthly Seva"
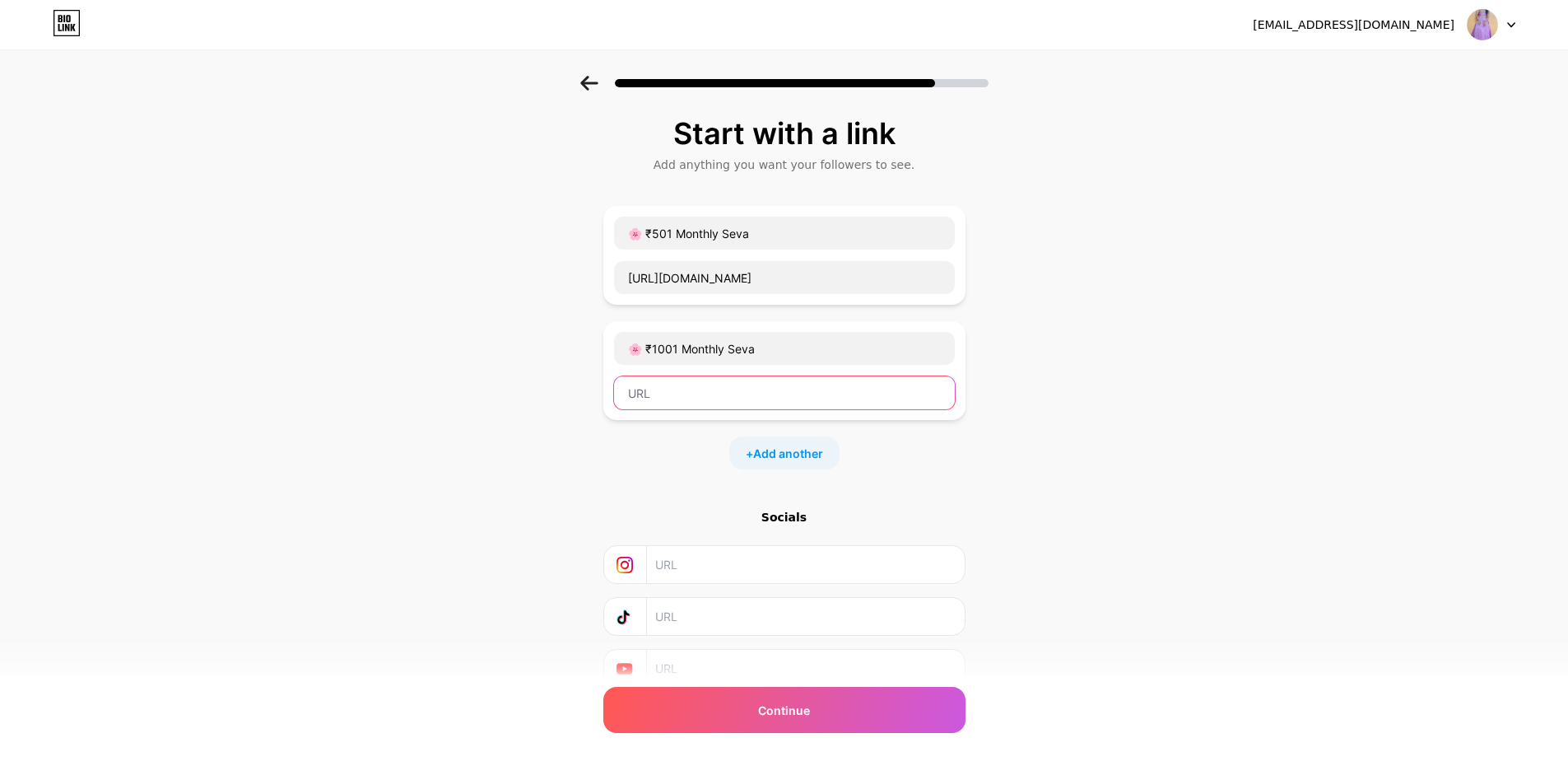
click at [680, 387] on input "text" at bounding box center [784, 393] width 341 height 33
paste input "[URL][DOMAIN_NAME]"
type input "[URL][DOMAIN_NAME]"
click at [795, 450] on span "Add another" at bounding box center [788, 453] width 70 height 17
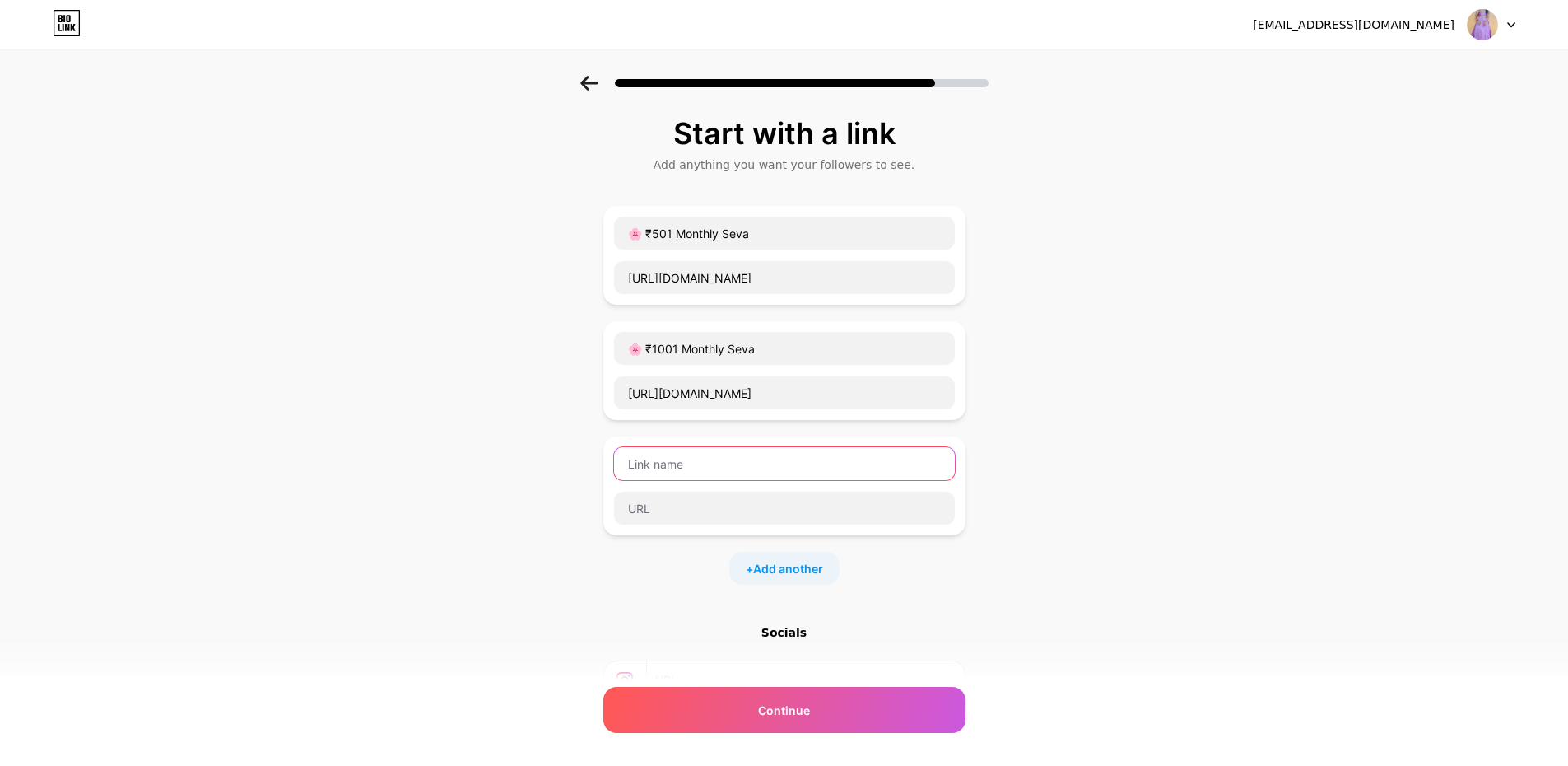
click at [717, 471] on input "text" at bounding box center [784, 463] width 341 height 33
paste input "🌸 ₹3001 Monthly Seva"
type input "🌸 ₹3001 Monthly Seva"
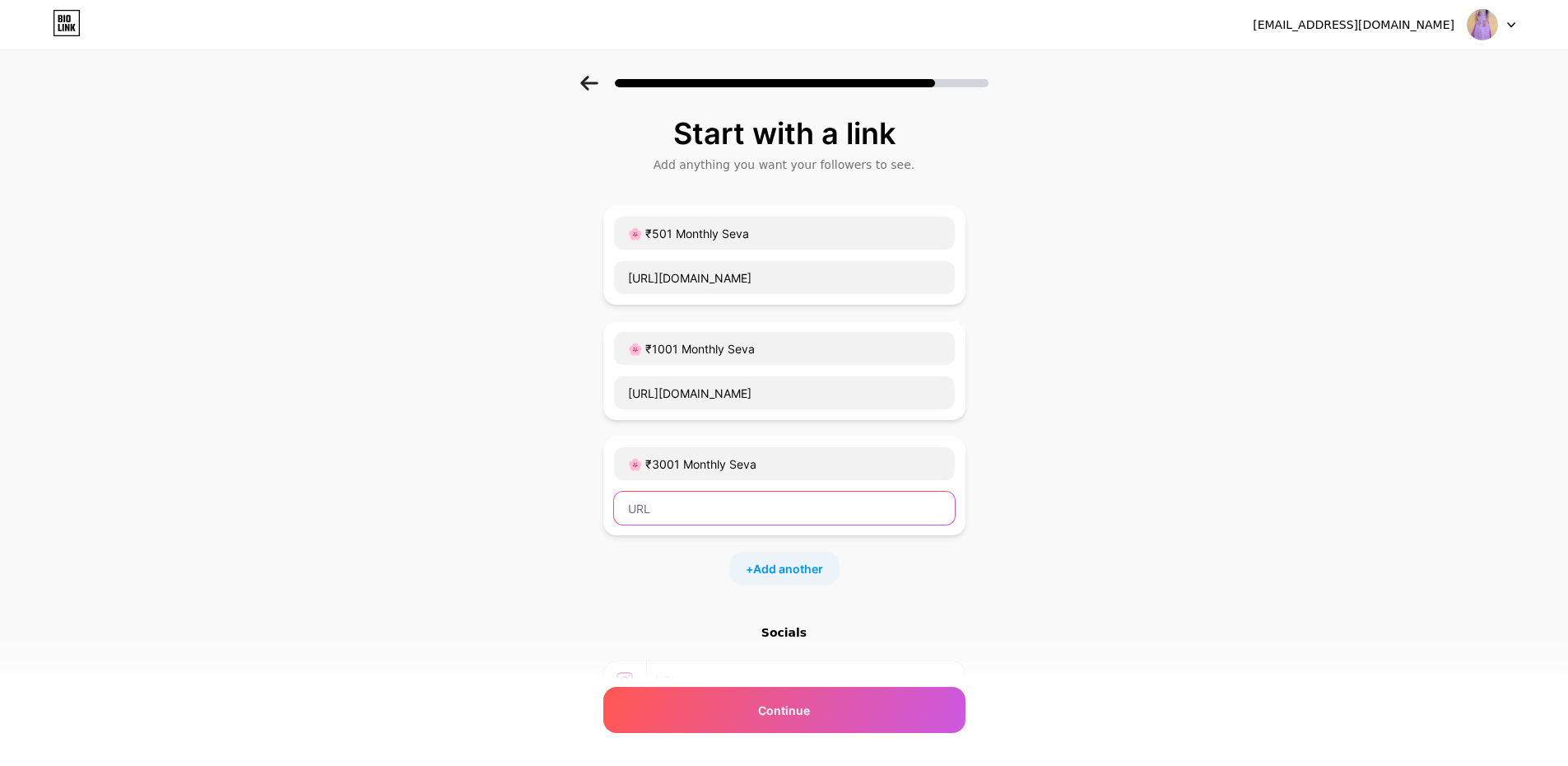
click at [721, 510] on input "text" at bounding box center [784, 508] width 341 height 33
paste input "[URL][DOMAIN_NAME]"
type input "[URL][DOMAIN_NAME]"
click at [796, 570] on span "Add another" at bounding box center [788, 568] width 70 height 17
click at [671, 573] on input "text" at bounding box center [784, 579] width 341 height 33
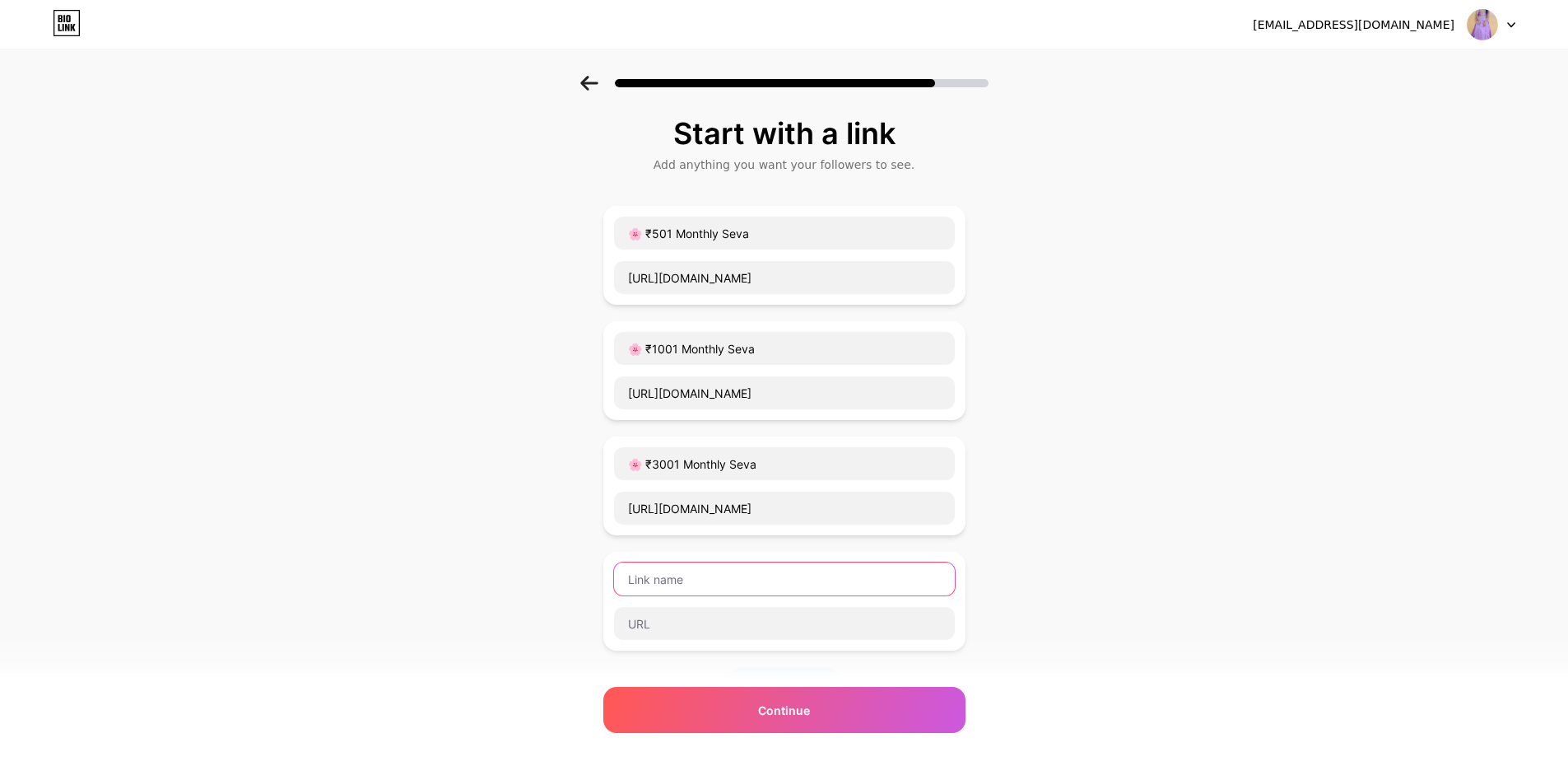
paste input "🌸 ₹5001 Monthly Seva"
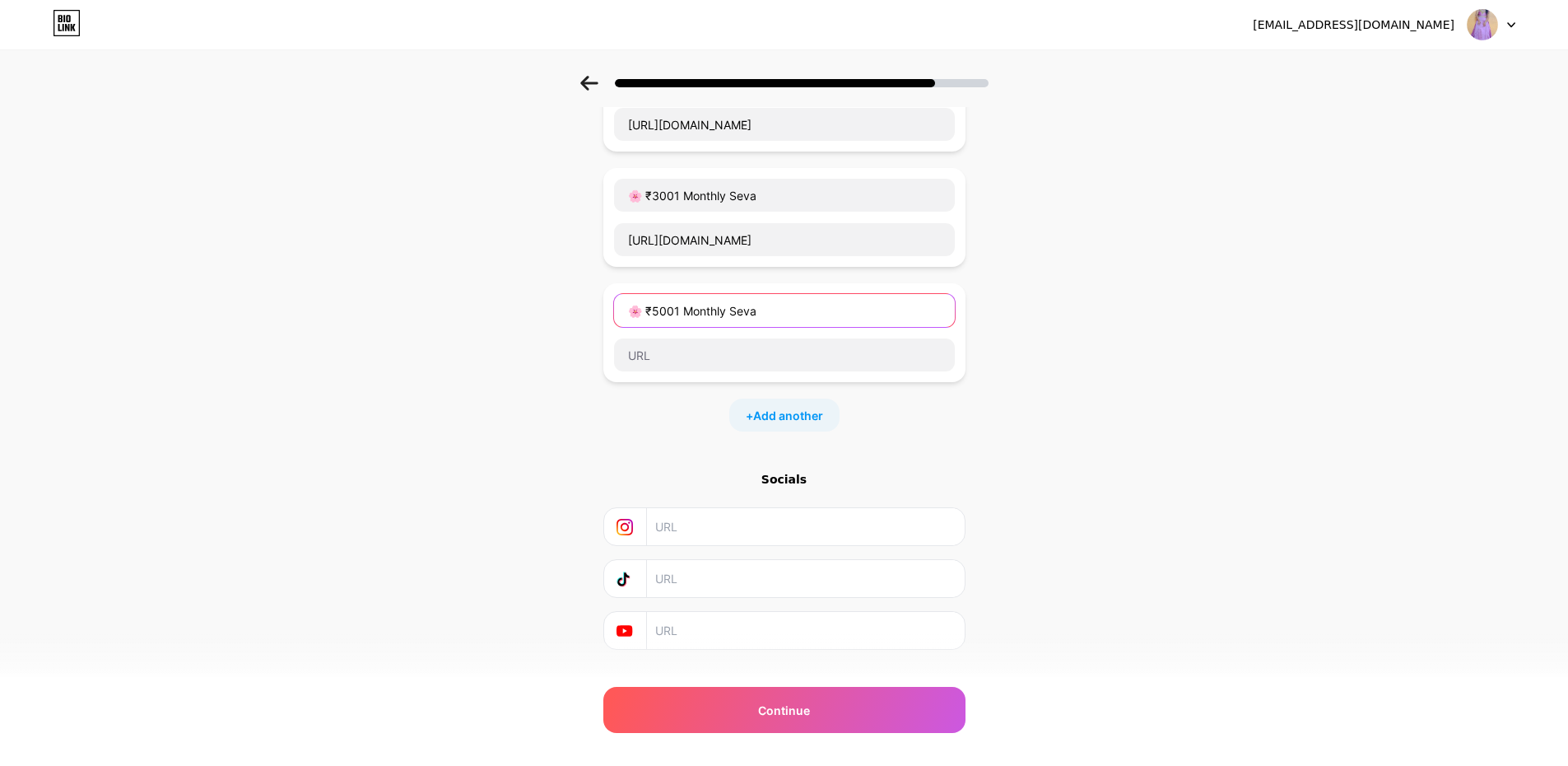
scroll to position [273, 0]
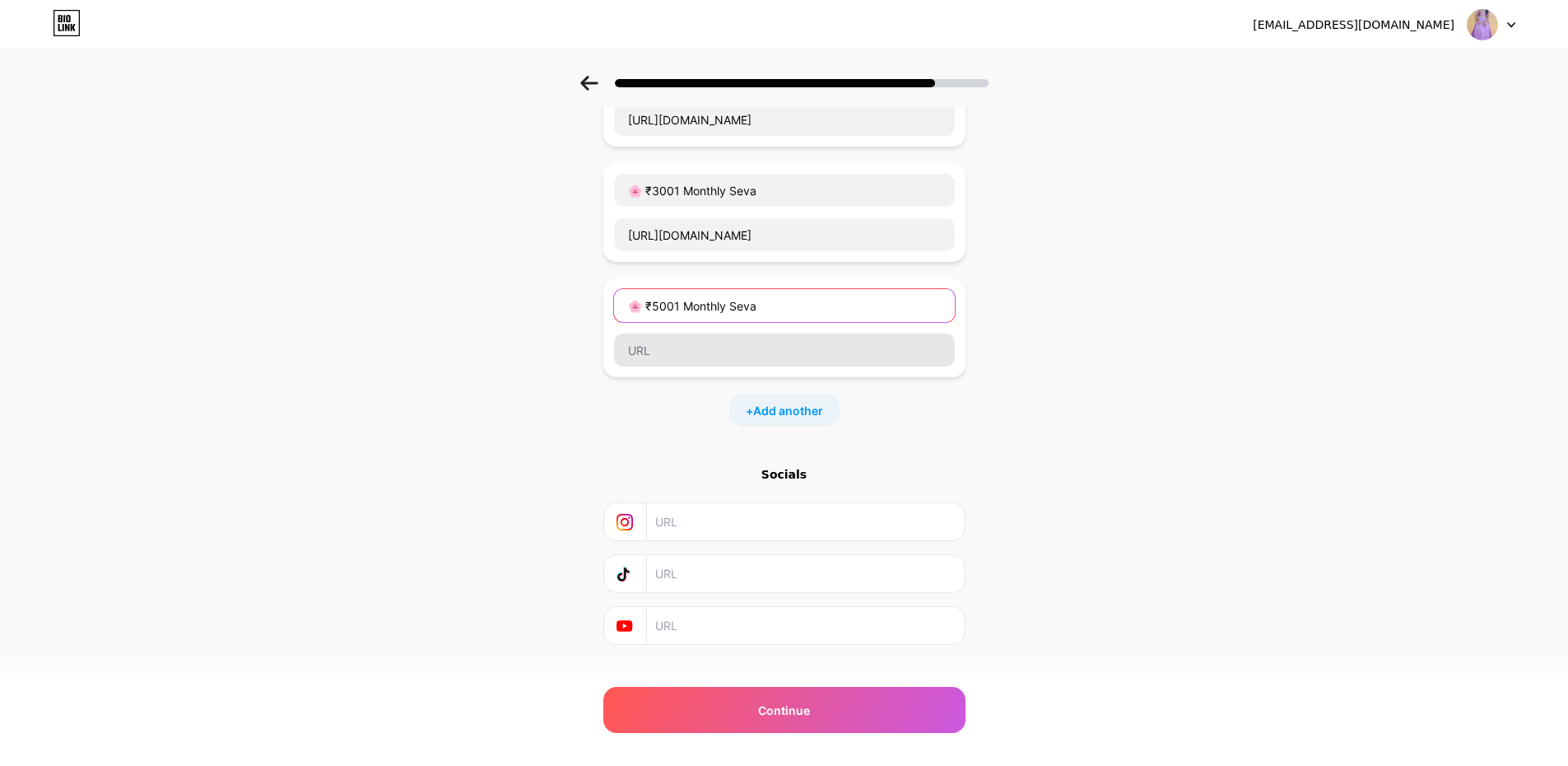
type input "🌸 ₹5001 Monthly Seva"
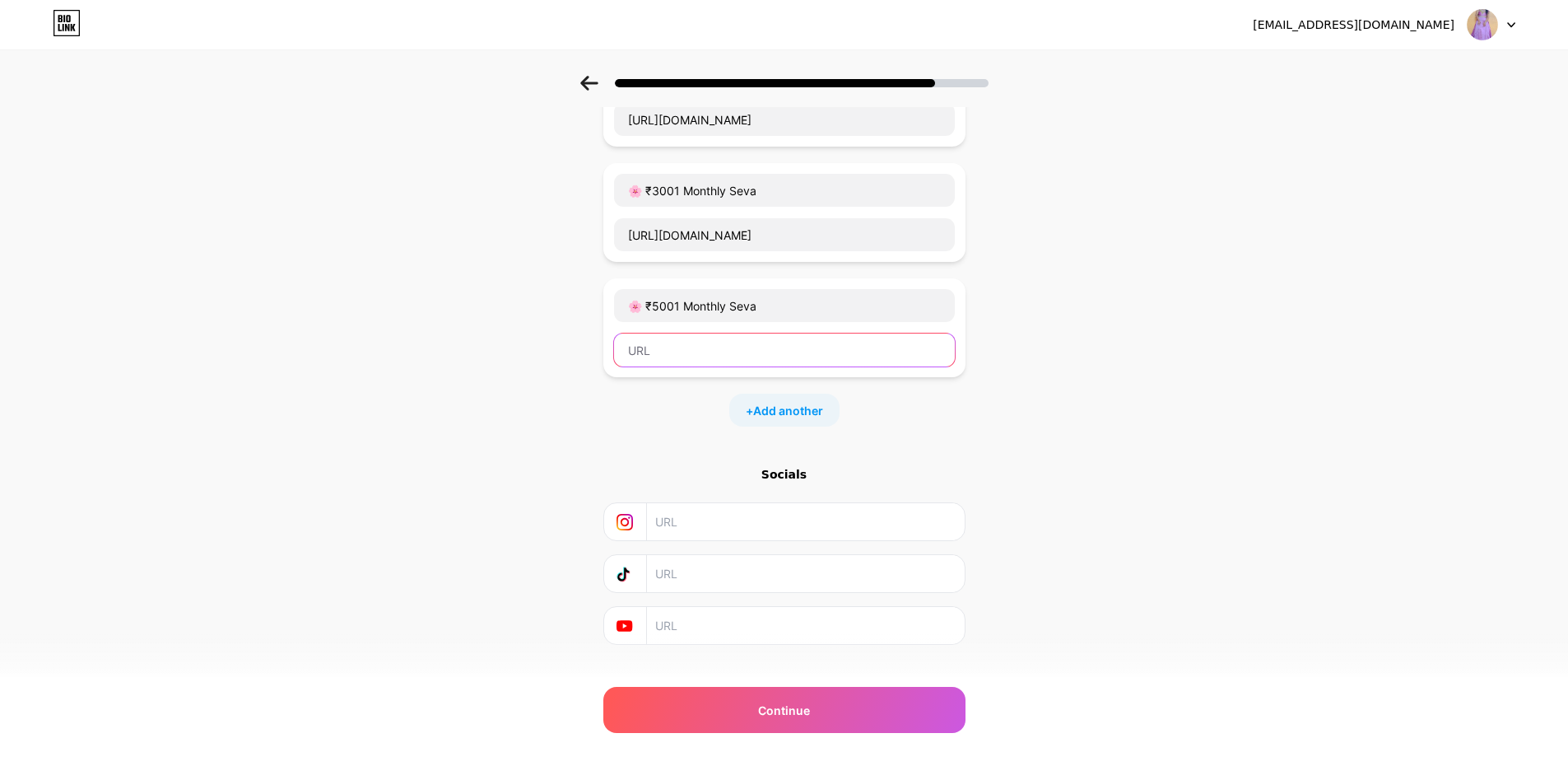
click at [772, 360] on input "text" at bounding box center [784, 350] width 341 height 33
click at [753, 358] on input "text" at bounding box center [784, 350] width 341 height 33
paste input "[URL][DOMAIN_NAME]"
type input "[URL][DOMAIN_NAME]"
click at [806, 418] on span "Add another" at bounding box center [788, 410] width 70 height 17
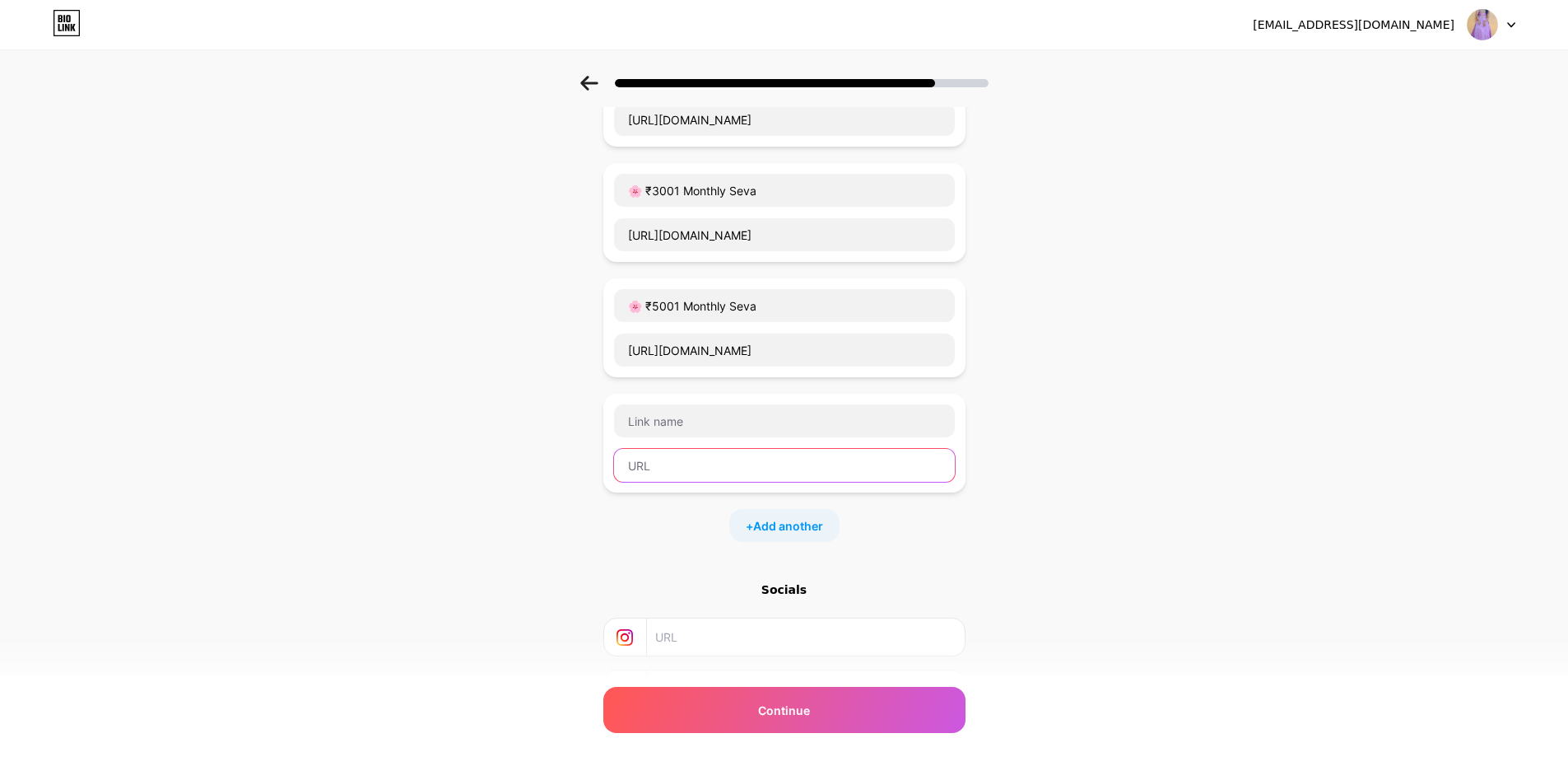
click at [670, 469] on input "text" at bounding box center [784, 465] width 341 height 33
click at [673, 417] on input "text" at bounding box center [784, 420] width 341 height 33
paste input "🌸 ₹10001 Monthly Seva"
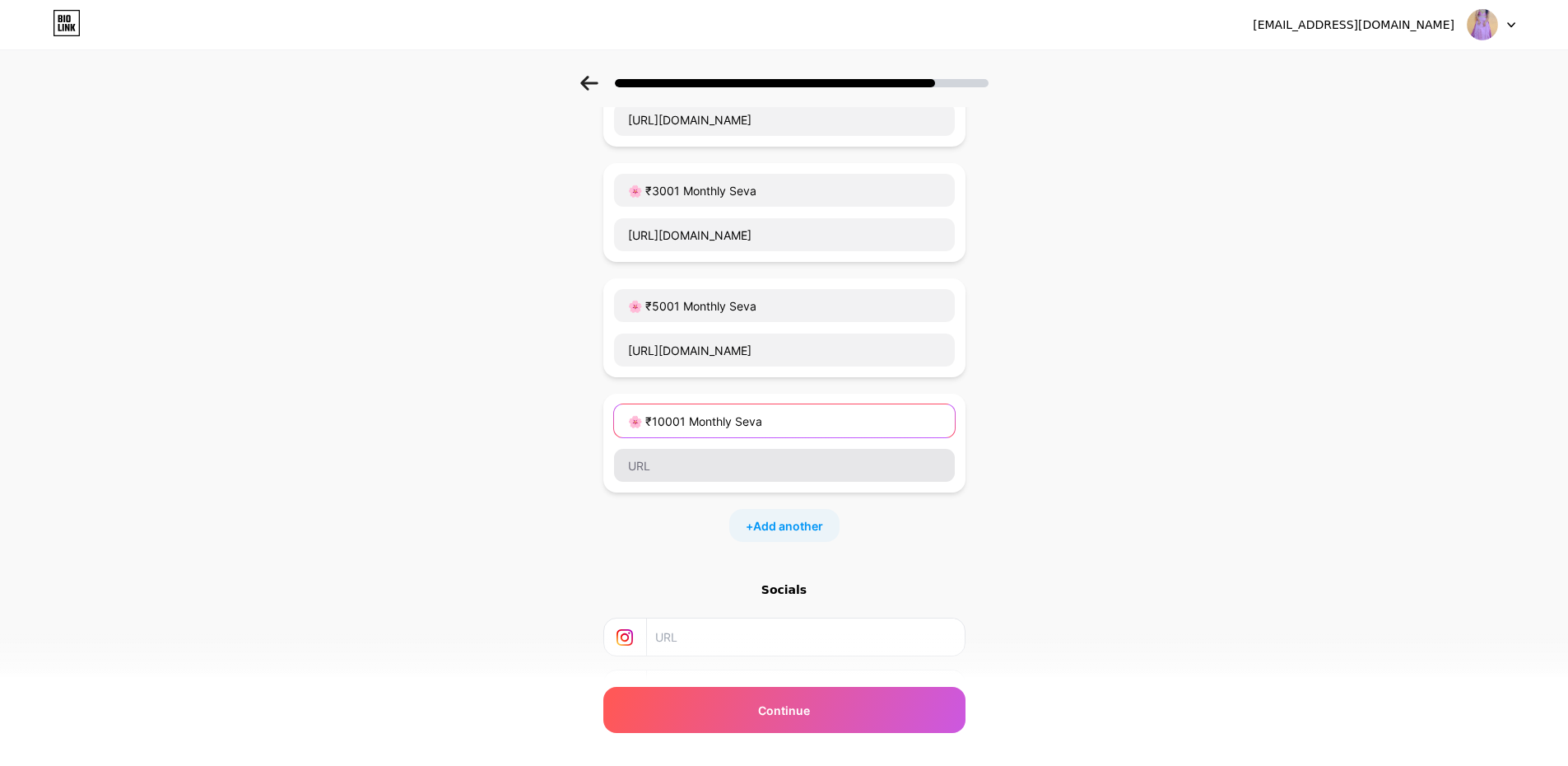
type input "🌸 ₹10001 Monthly Seva"
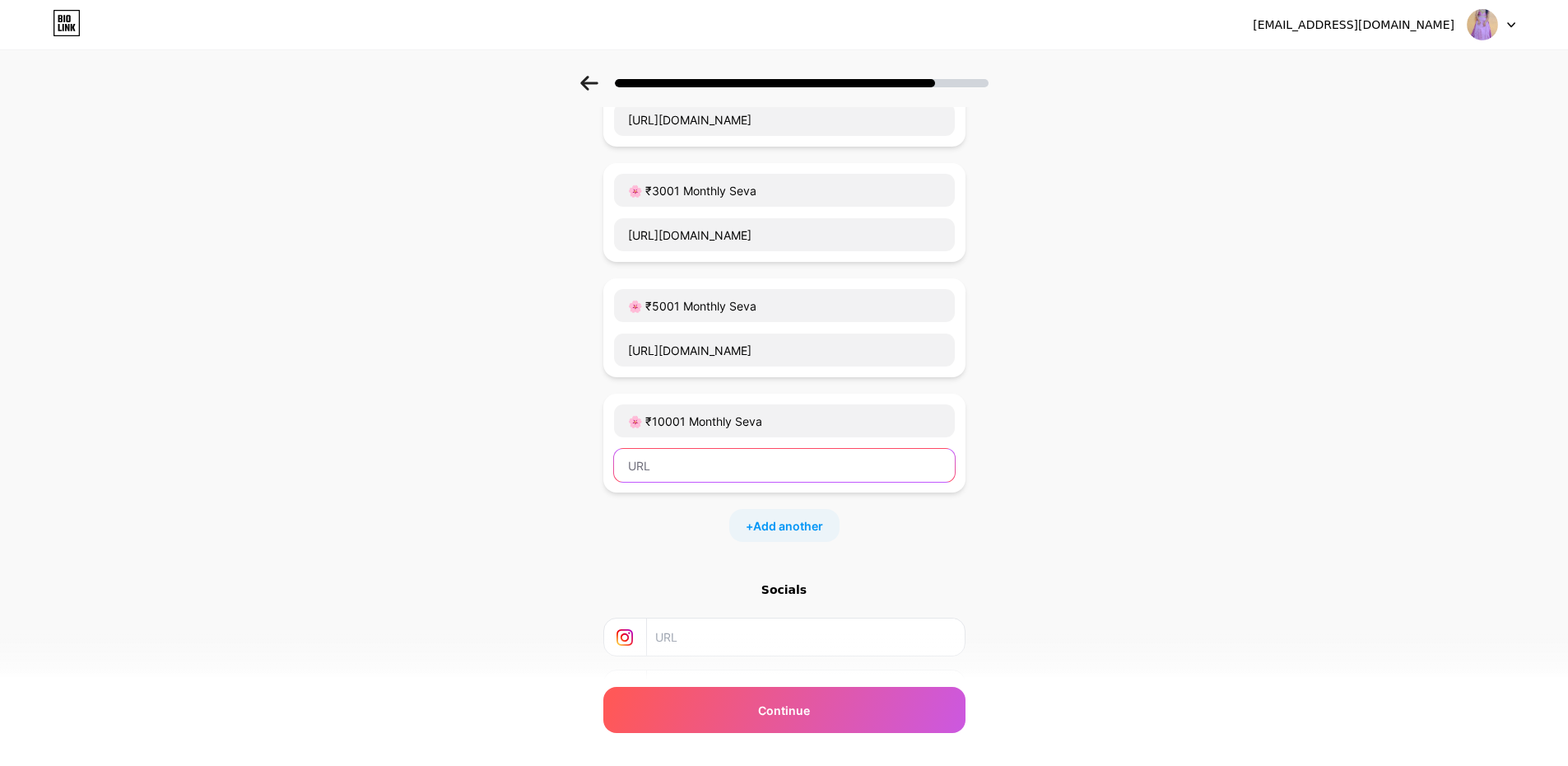
click at [698, 462] on input "text" at bounding box center [784, 465] width 341 height 33
paste input "[URL][DOMAIN_NAME]"
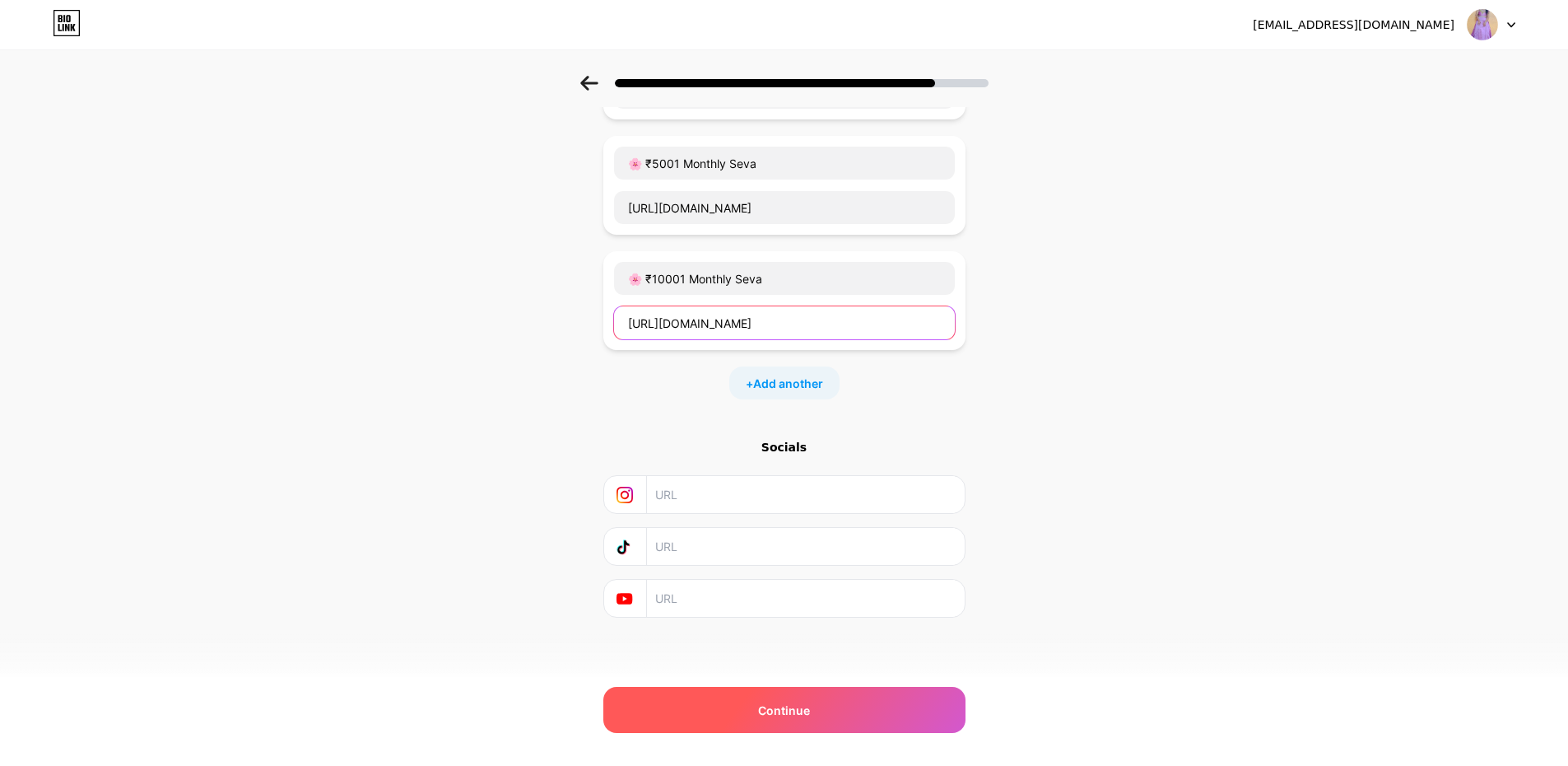
type input "[URL][DOMAIN_NAME]"
click at [823, 711] on div "Continue" at bounding box center [784, 710] width 363 height 46
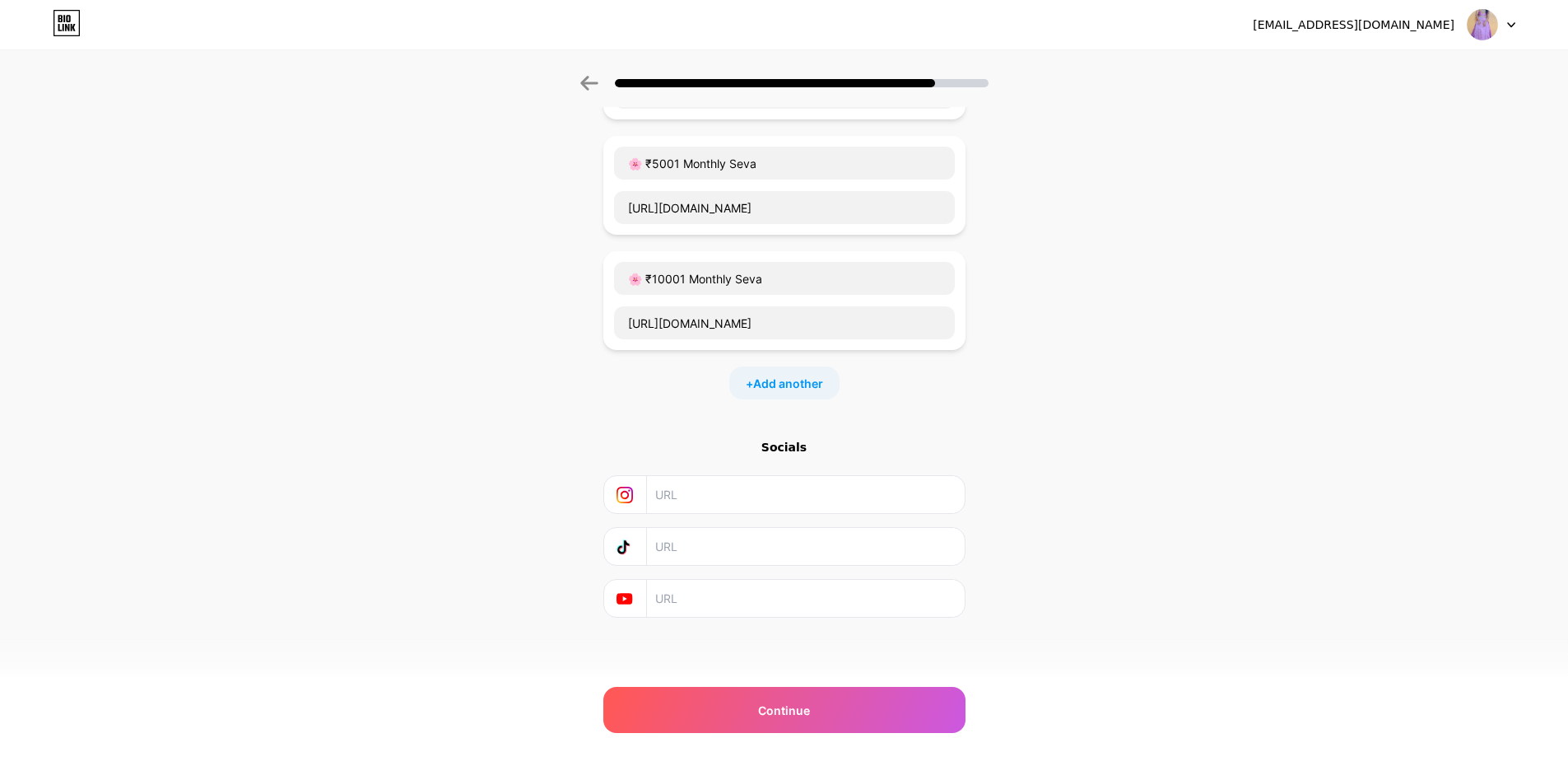
scroll to position [0, 0]
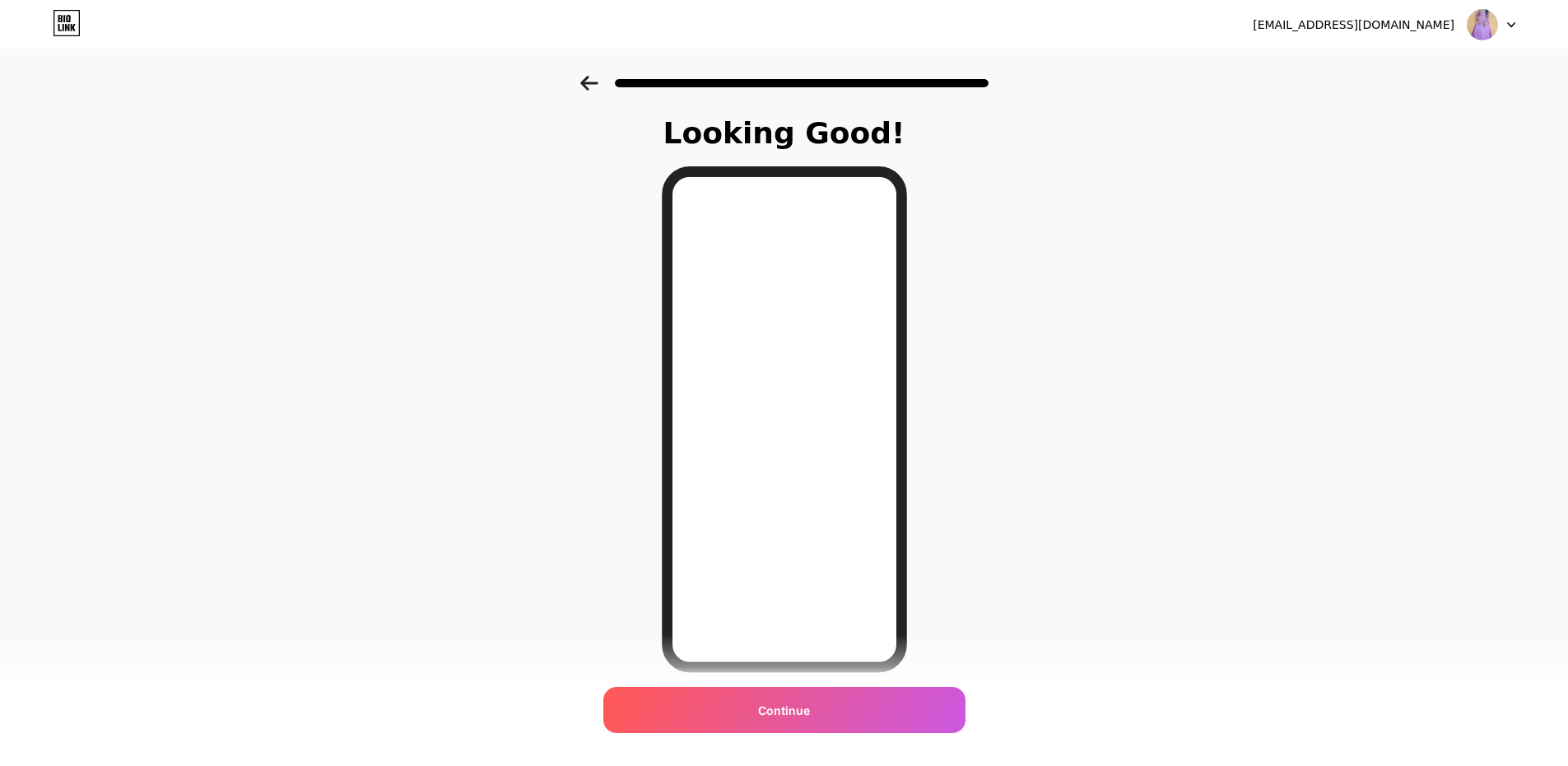
click at [593, 86] on icon at bounding box center [589, 83] width 18 height 15
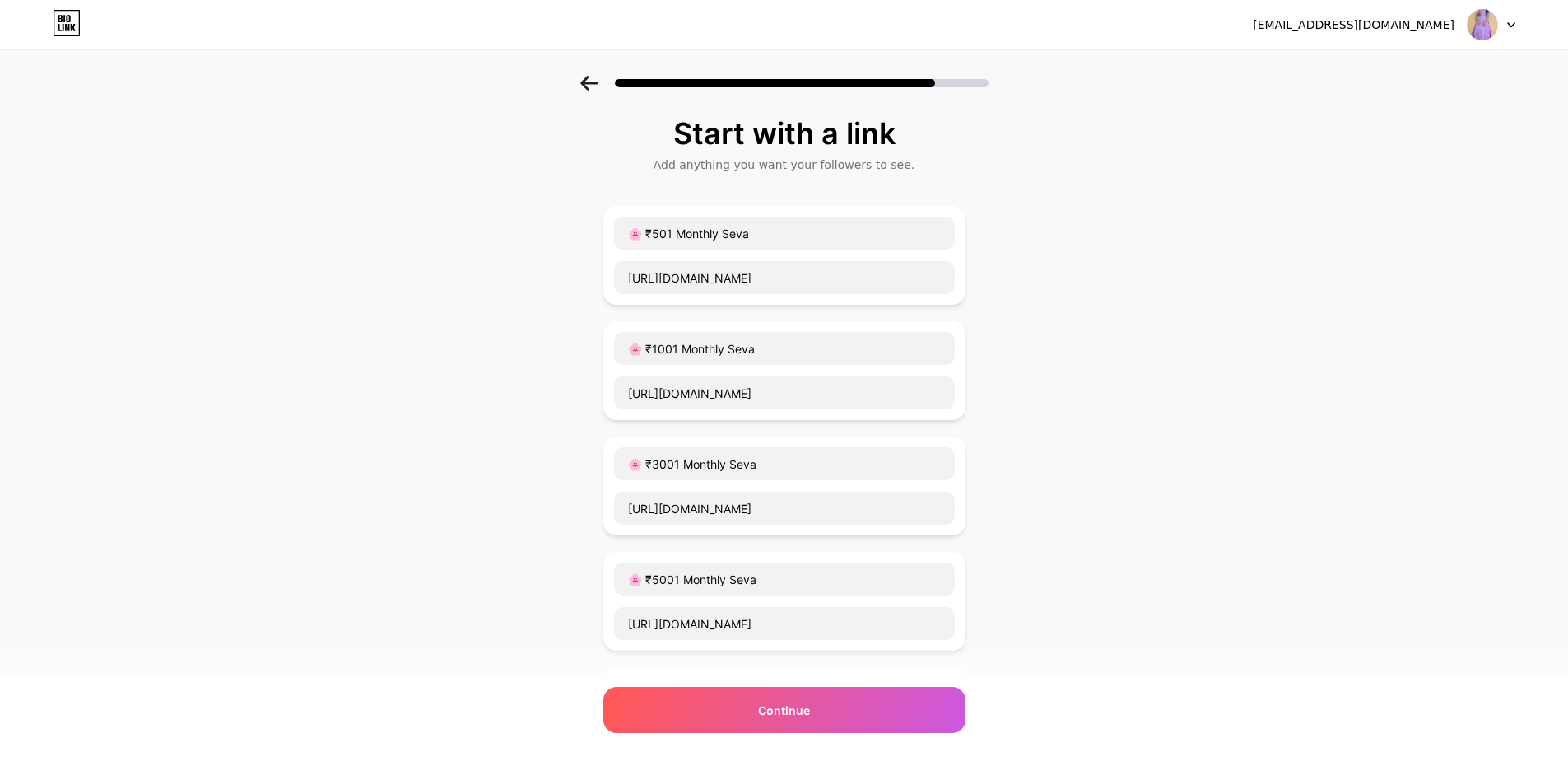
click at [593, 86] on icon at bounding box center [589, 83] width 18 height 15
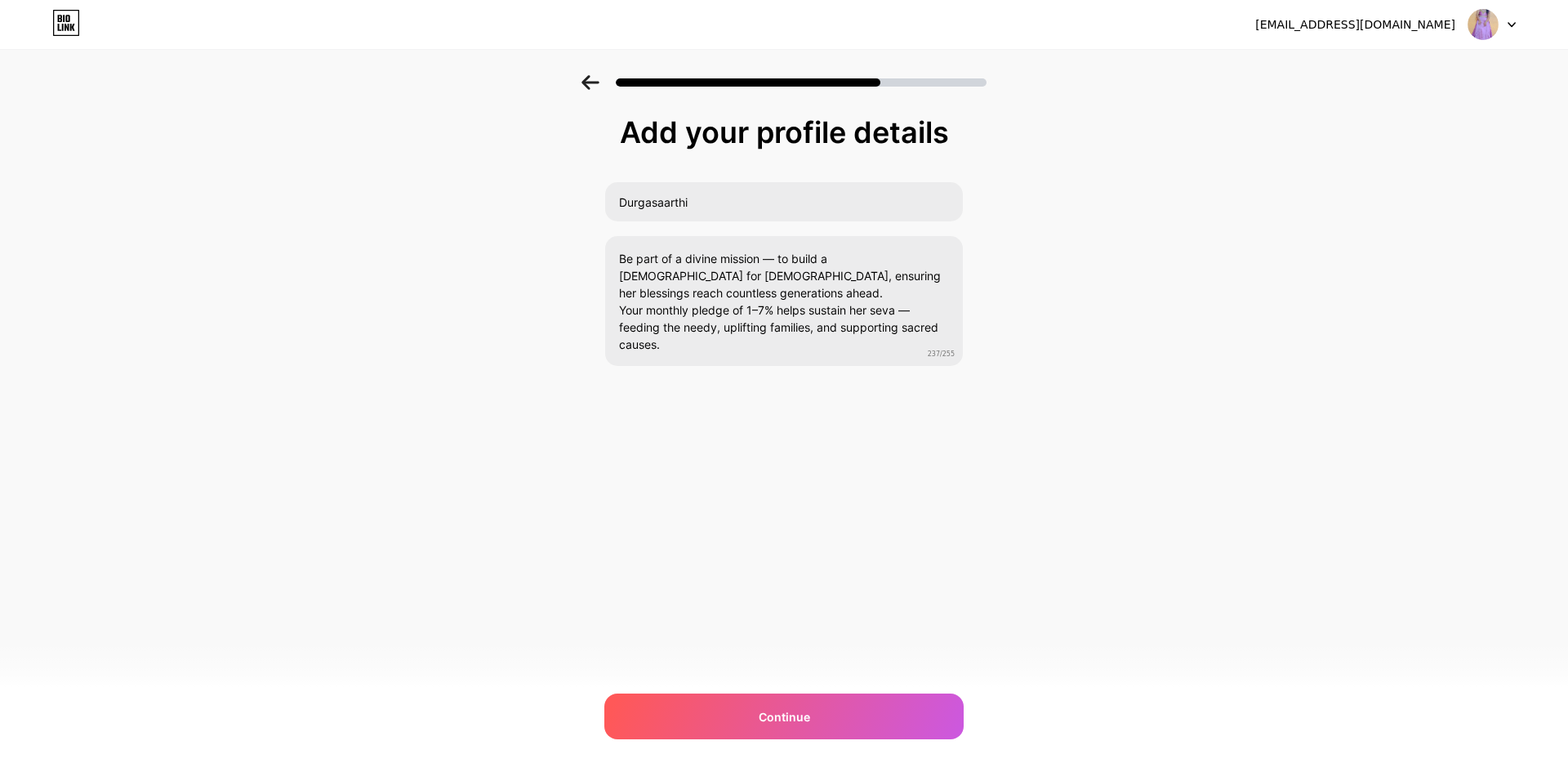
click at [588, 85] on icon at bounding box center [590, 82] width 18 height 15
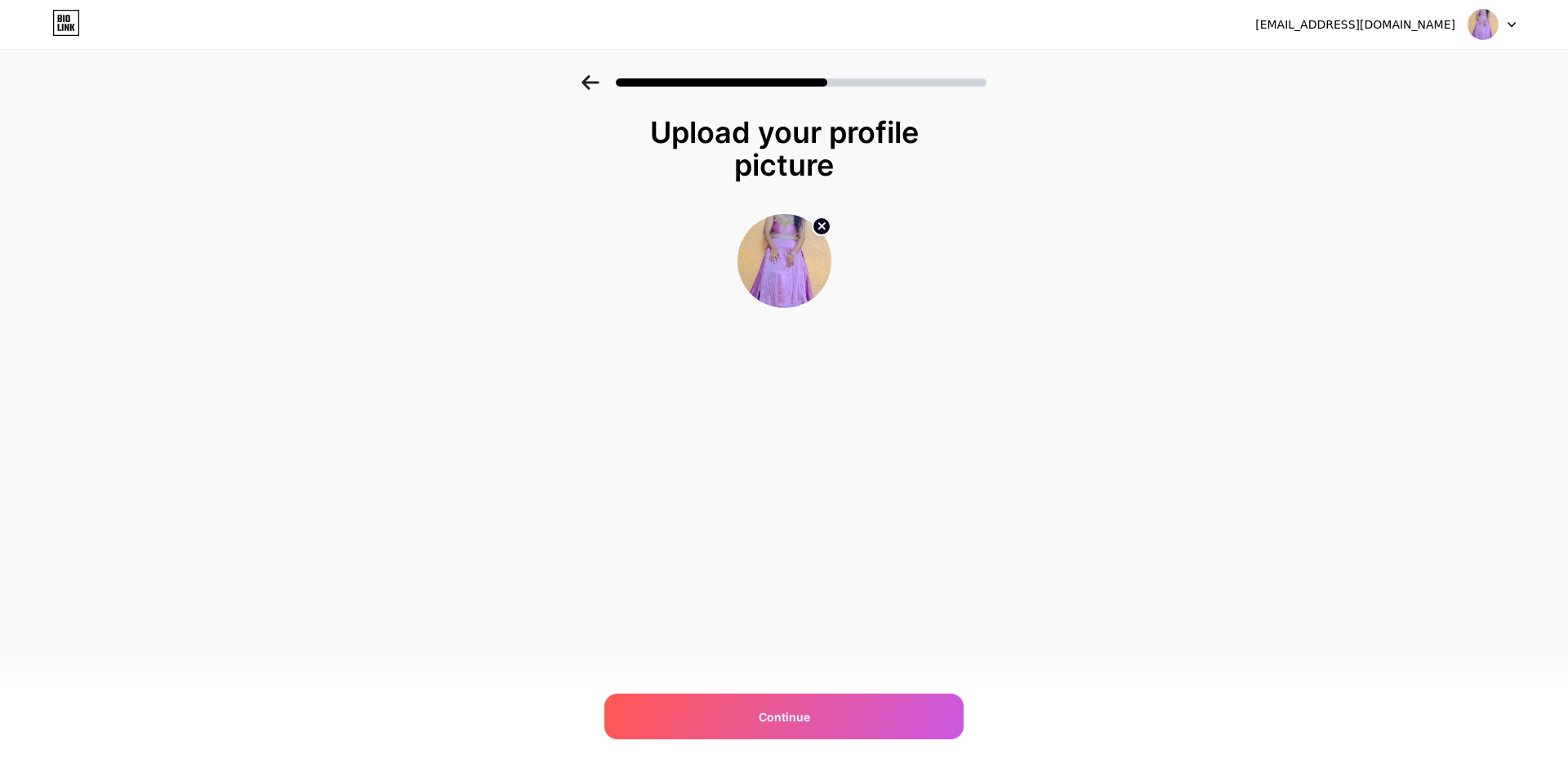
click at [817, 270] on img at bounding box center [784, 261] width 94 height 94
click at [804, 282] on img at bounding box center [784, 261] width 94 height 94
click at [821, 222] on circle at bounding box center [821, 226] width 18 height 18
click at [787, 264] on input "file" at bounding box center [784, 261] width 90 height 90
type input "C:\fakepath\WhatsApp Image [DATE] 1.14.00 PM.jpeg"
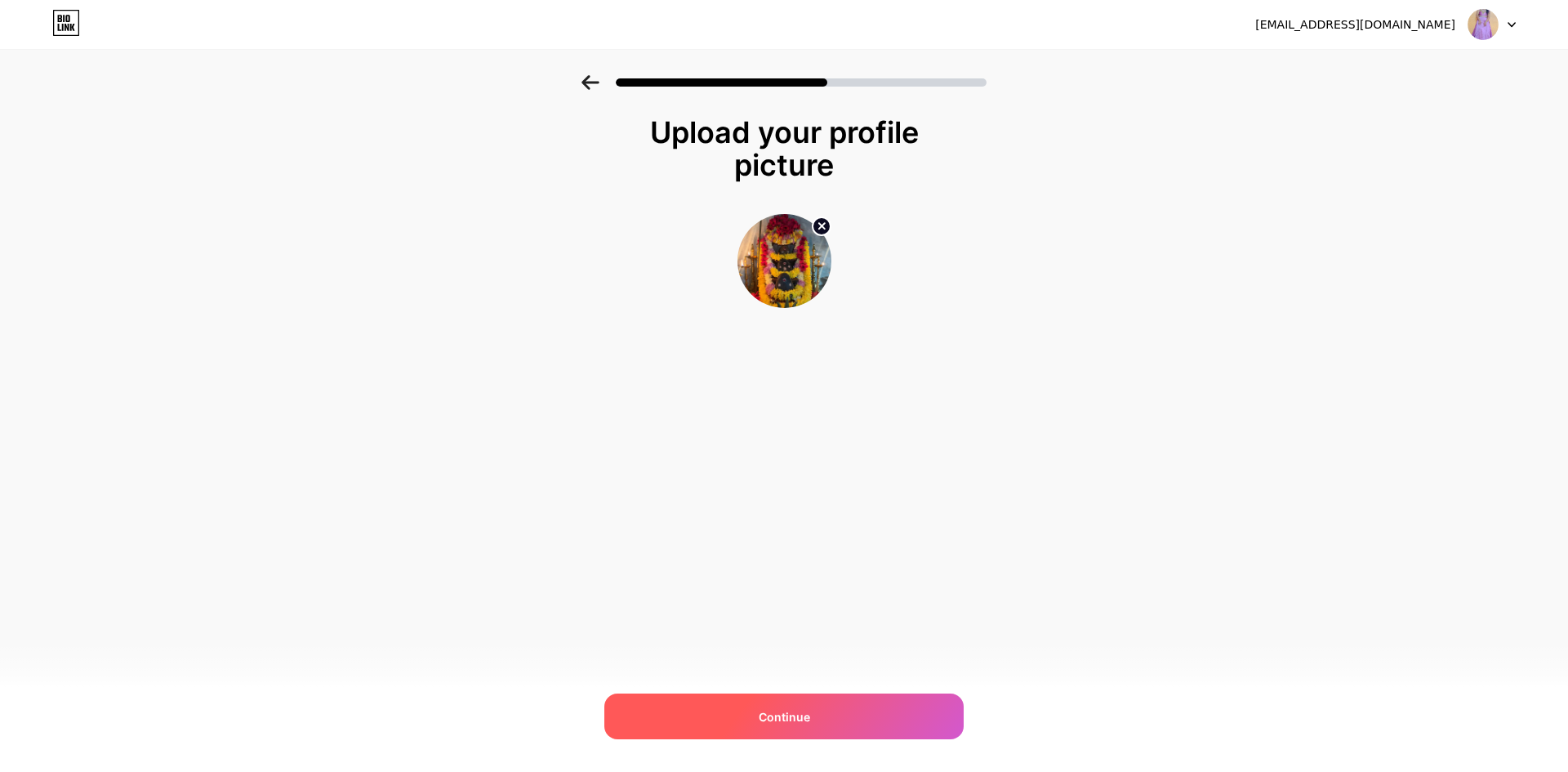
click at [852, 708] on div "Continue" at bounding box center [784, 717] width 360 height 46
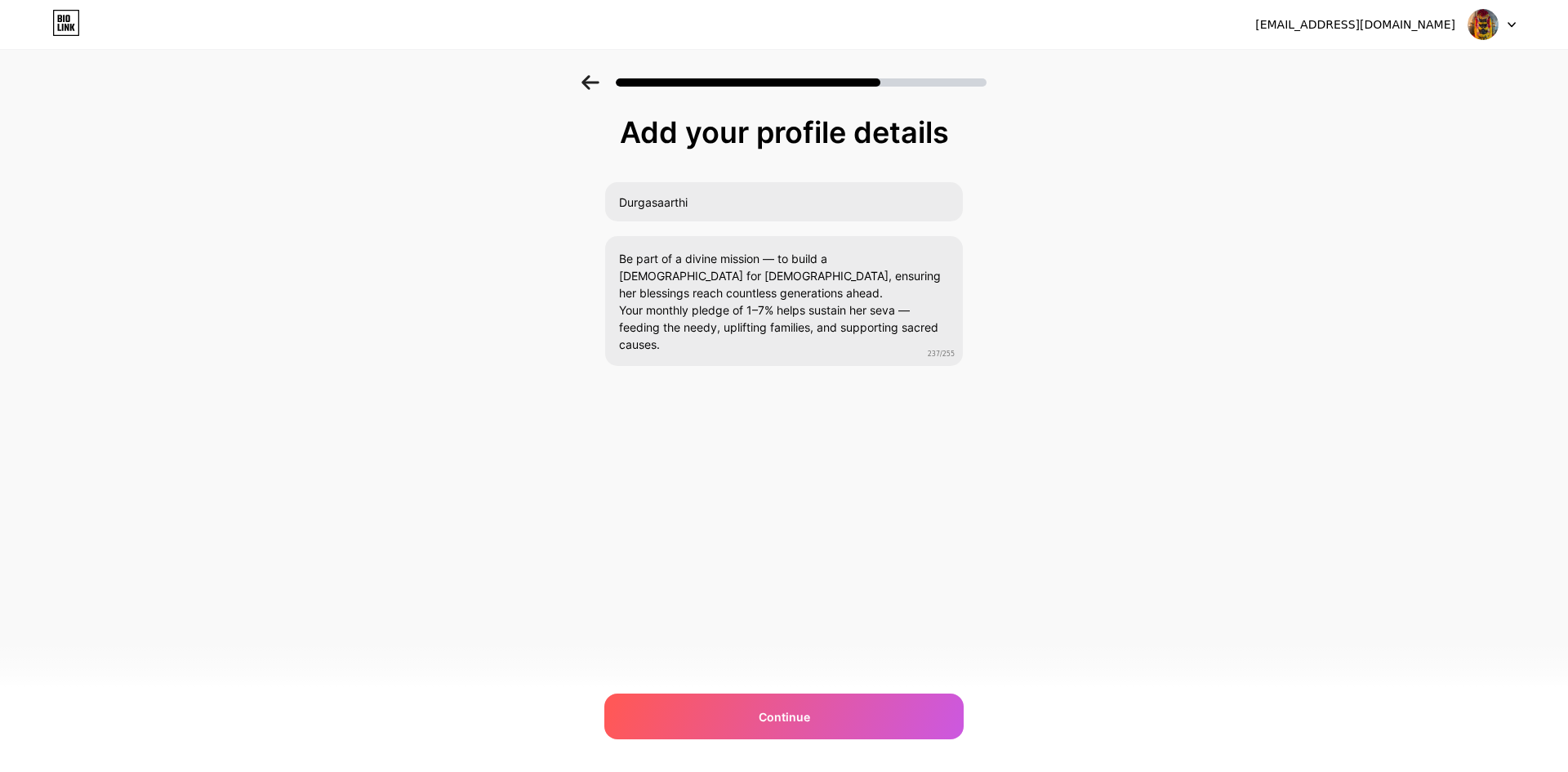
click at [852, 708] on div "Continue" at bounding box center [784, 717] width 360 height 46
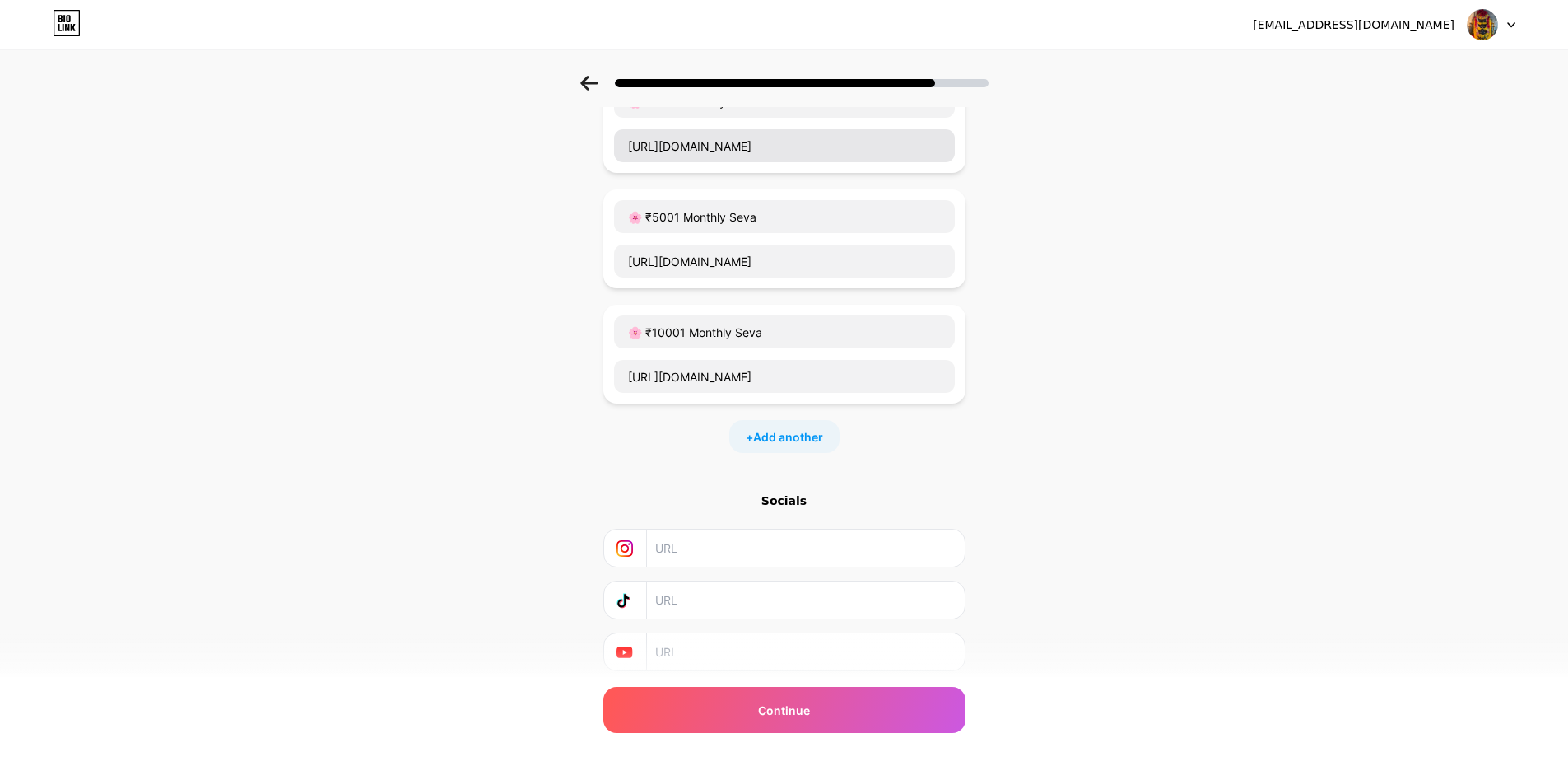
scroll to position [416, 0]
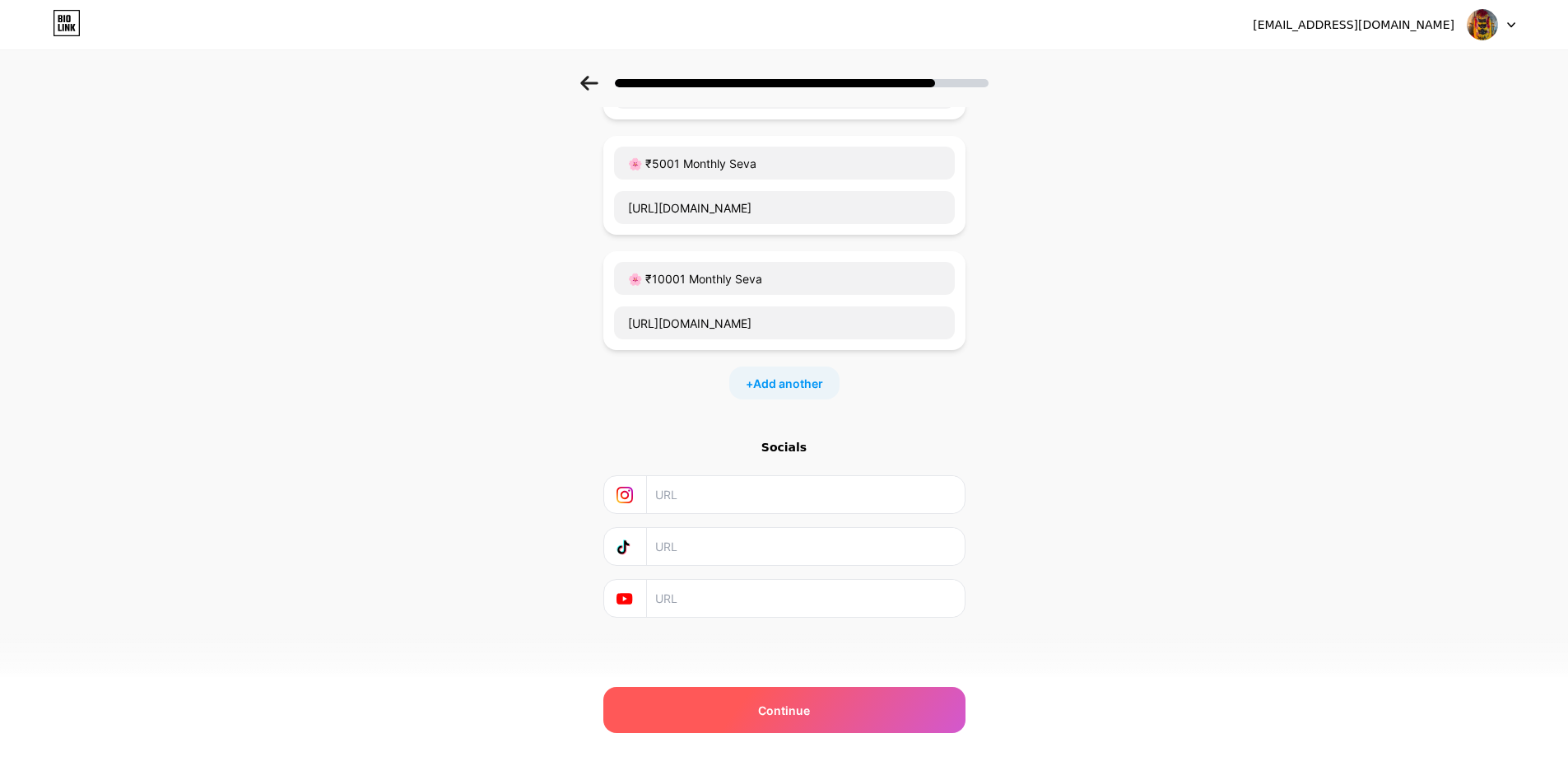
click at [793, 720] on div "Continue" at bounding box center [784, 710] width 363 height 46
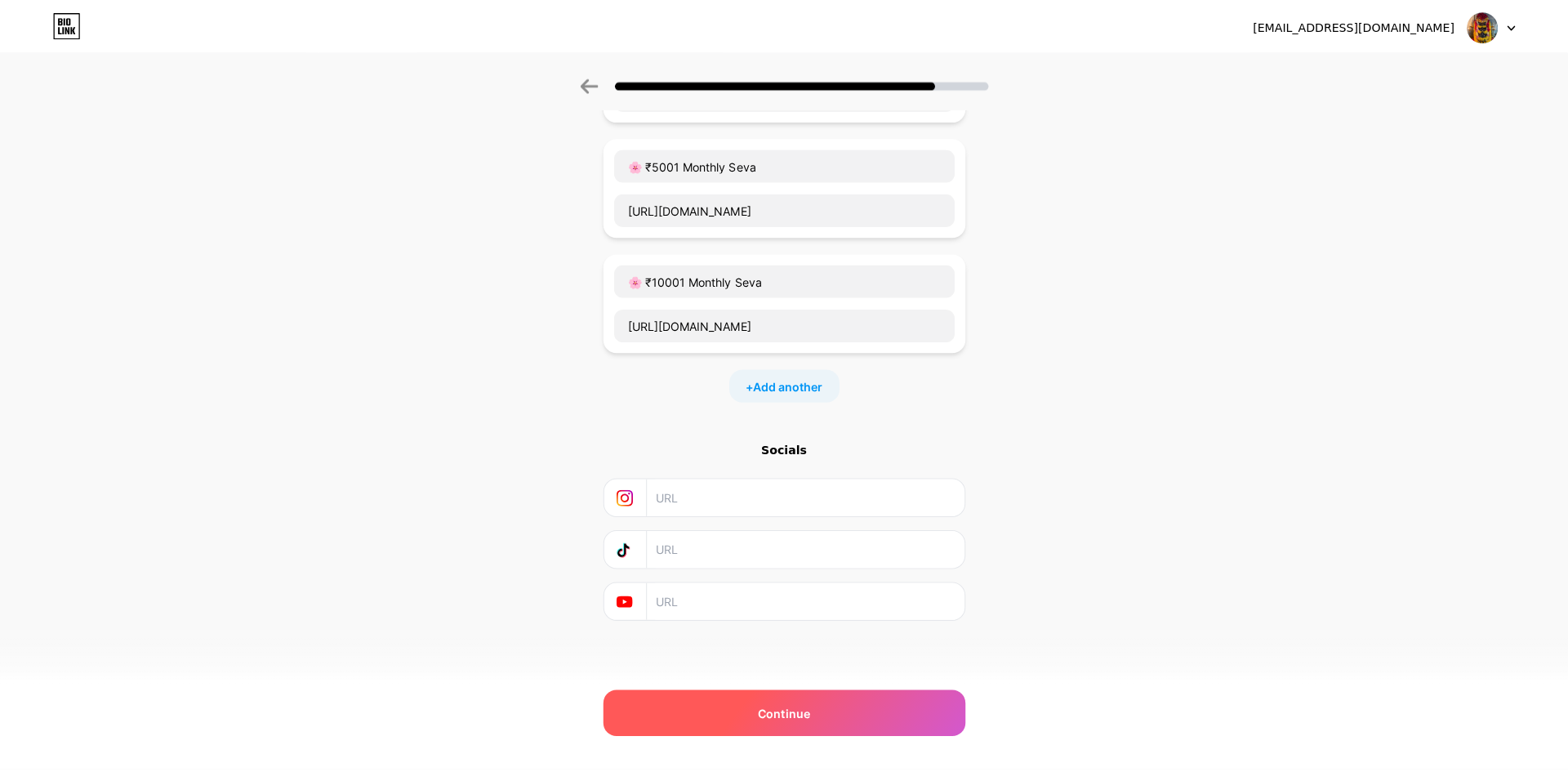
scroll to position [0, 0]
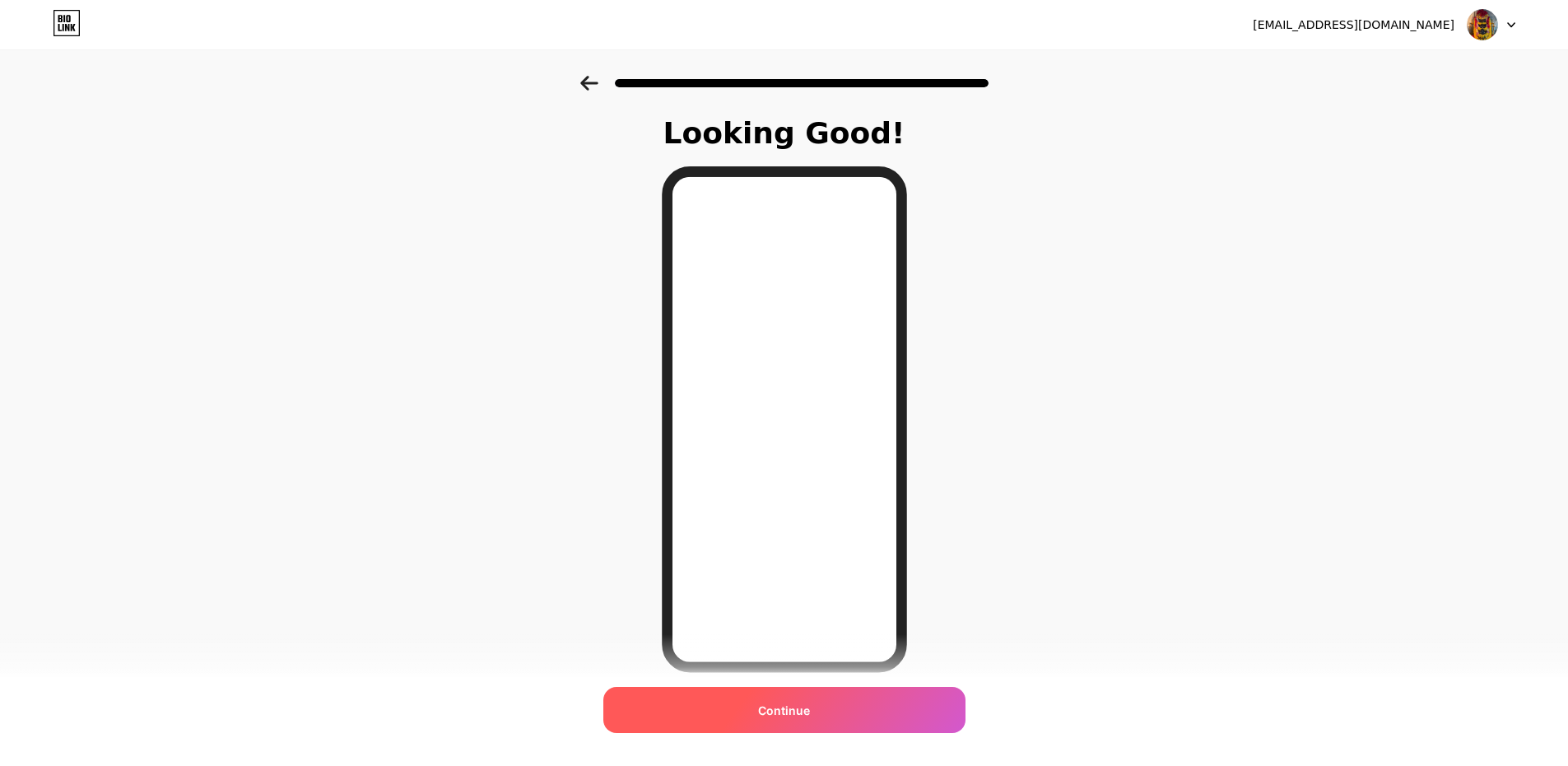
click at [810, 713] on span "Continue" at bounding box center [784, 710] width 52 height 17
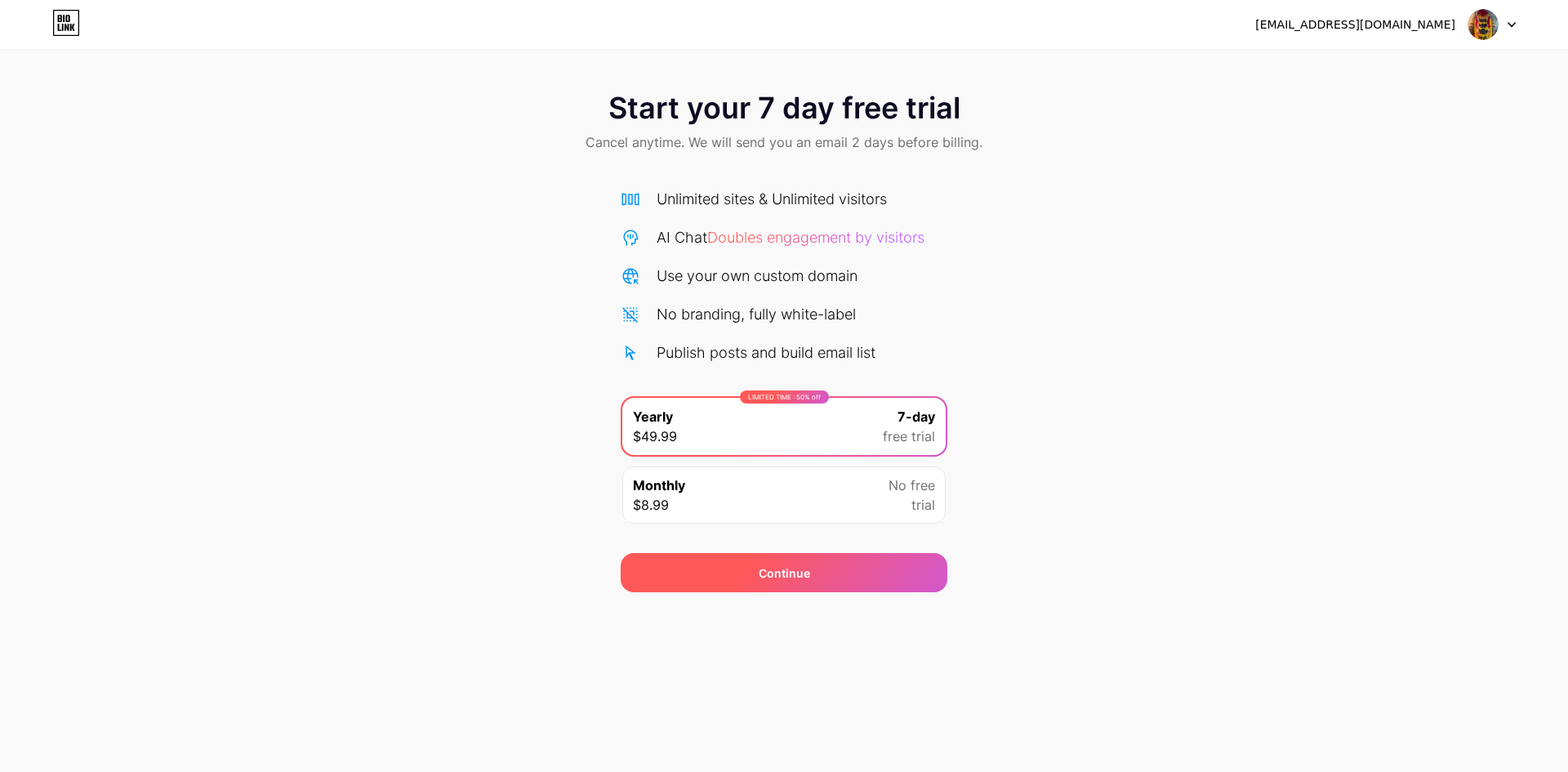
click at [838, 565] on div "Continue" at bounding box center [784, 573] width 327 height 39
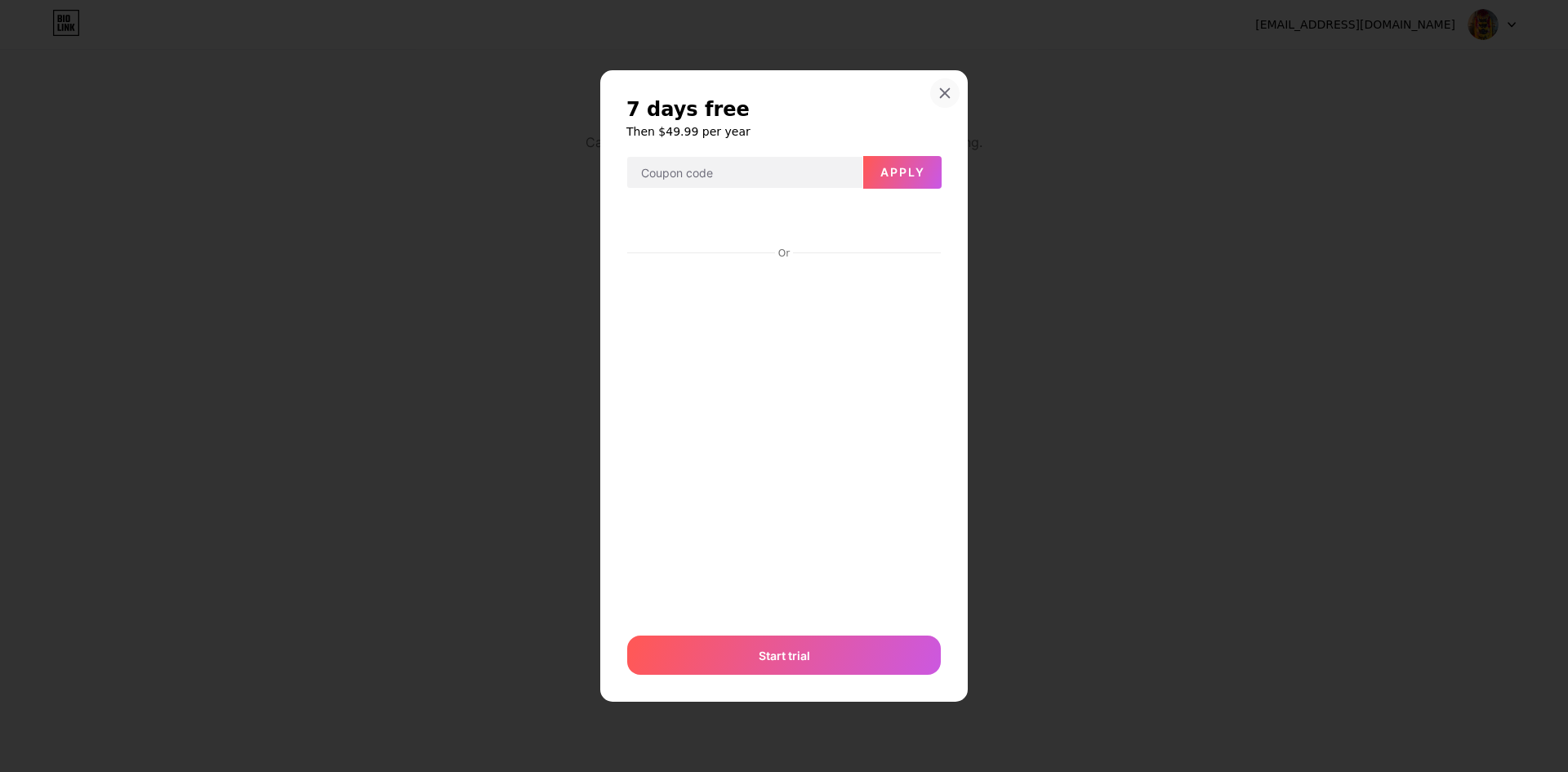
click at [941, 96] on icon at bounding box center [946, 92] width 9 height 9
